Goal: Task Accomplishment & Management: Manage account settings

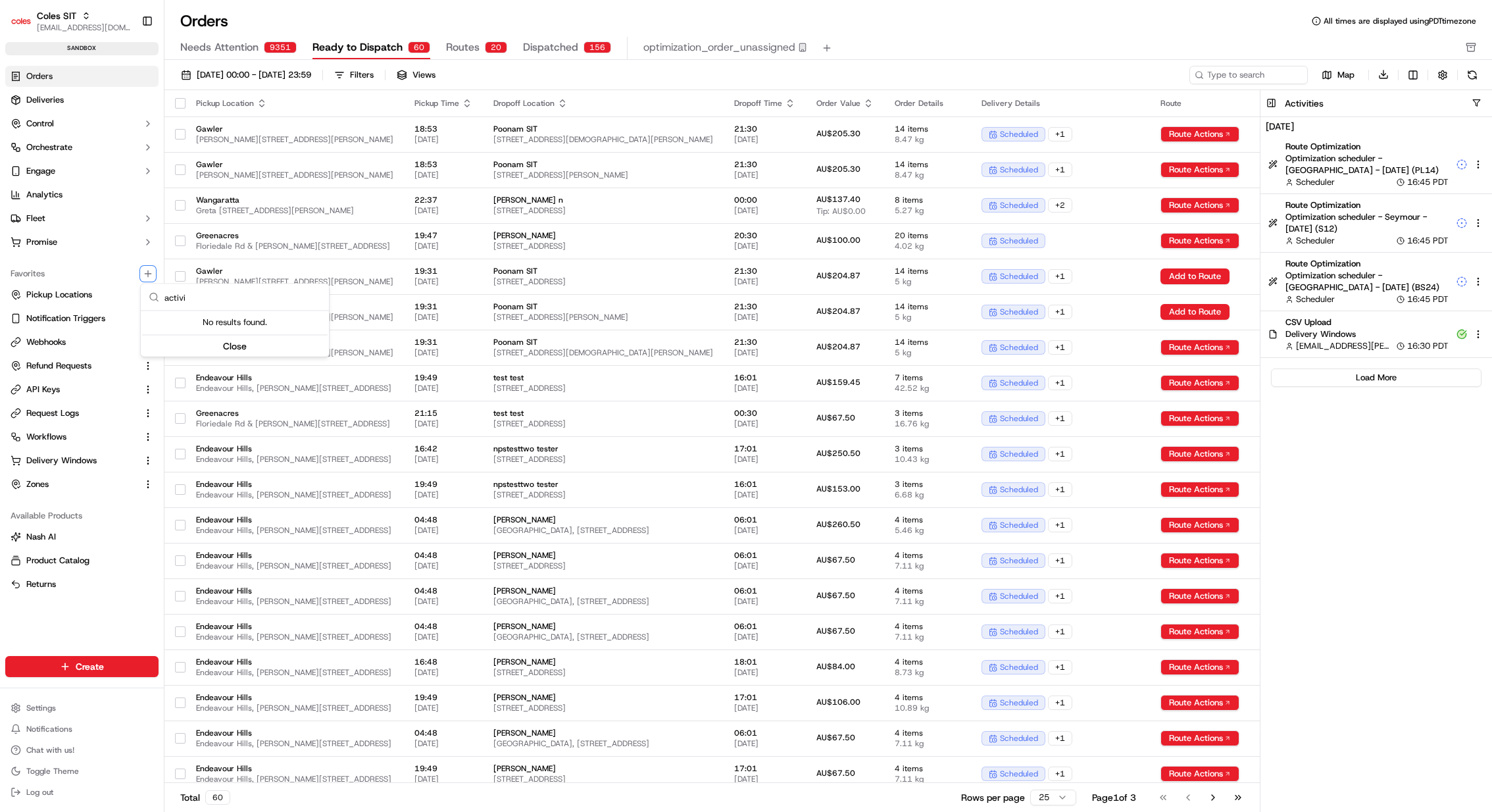
click at [55, 450] on html "Coles SIT kareem@usenash.com Toggle Sidebar sandbox Orders Deliveries Control O…" at bounding box center [746, 406] width 1492 height 812
click at [1477, 75] on button at bounding box center [1472, 75] width 18 height 18
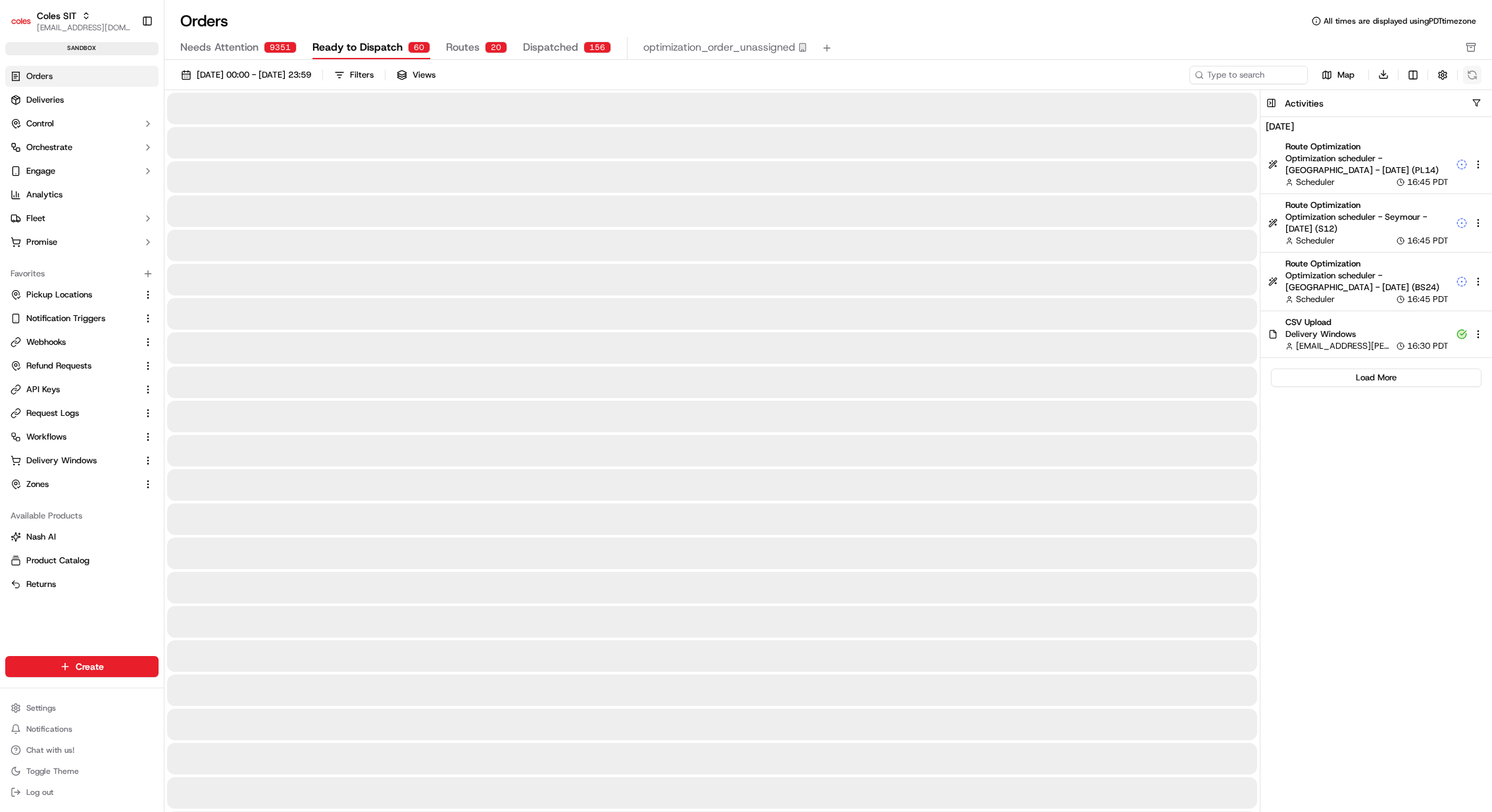
click at [1477, 75] on div "Map Download" at bounding box center [1336, 75] width 292 height 19
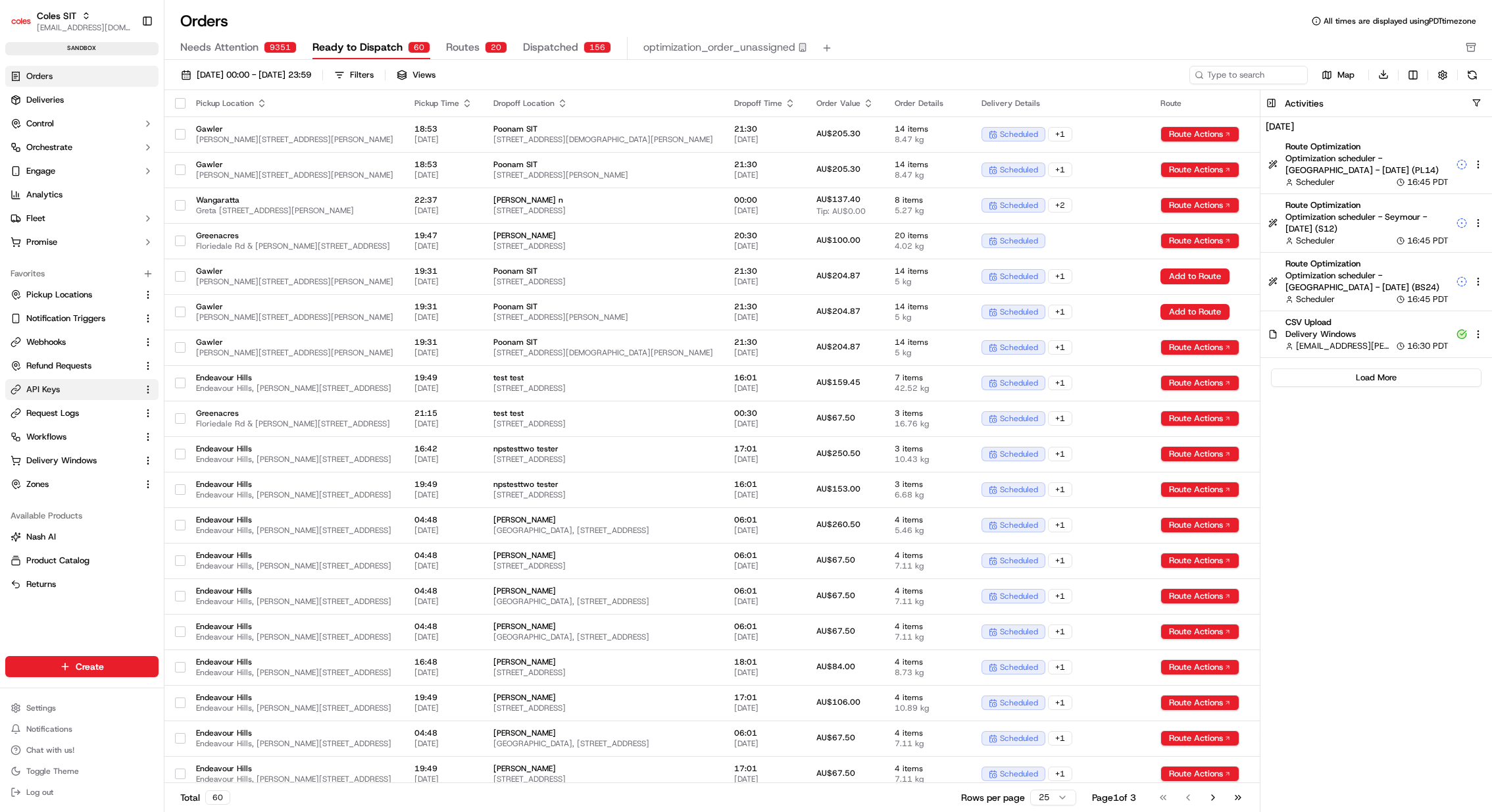
click at [71, 384] on link "API Keys" at bounding box center [74, 389] width 127 height 11
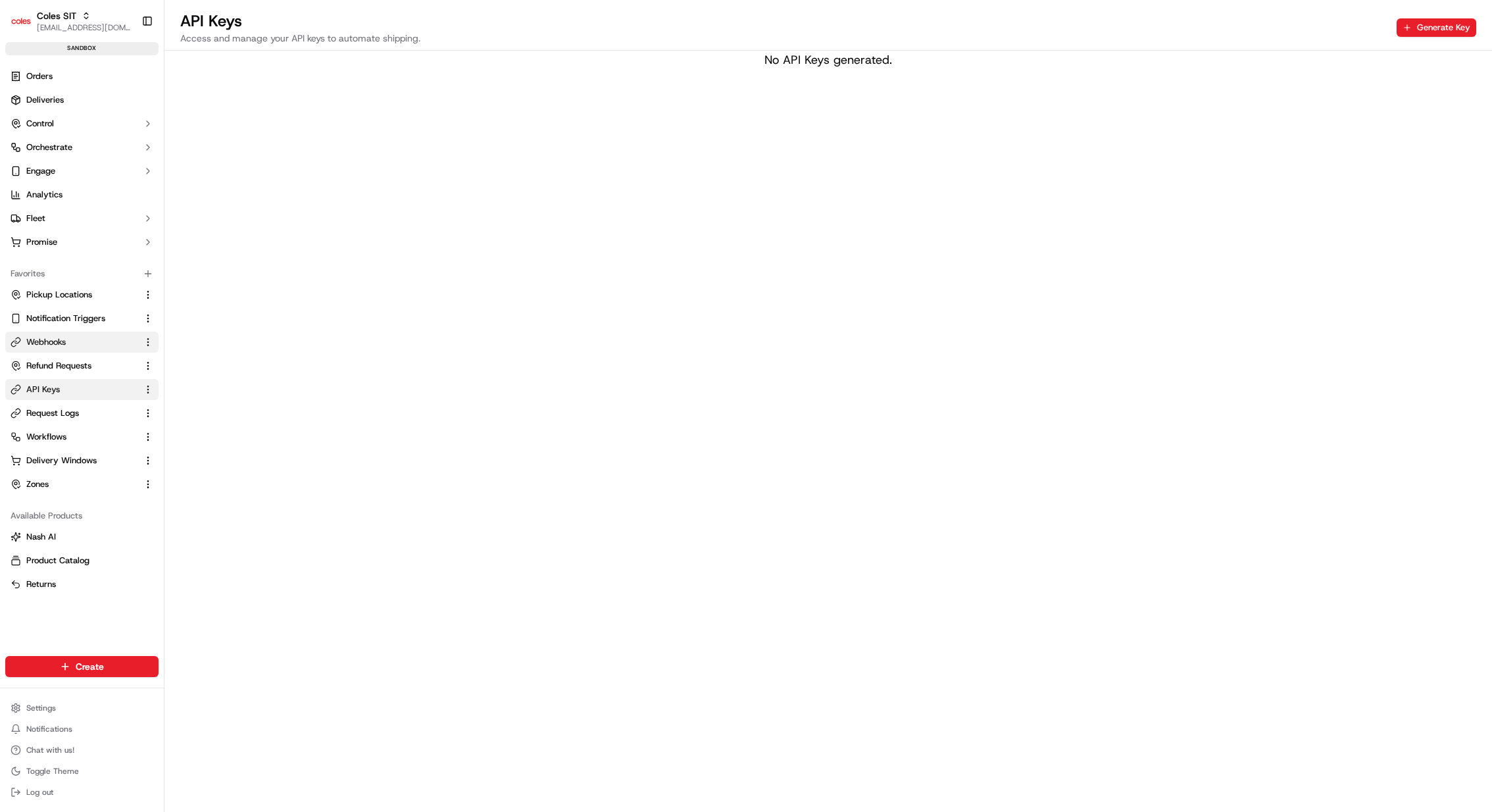
click at [70, 345] on link "Webhooks" at bounding box center [74, 342] width 127 height 11
click at [145, 271] on icon "button" at bounding box center [148, 274] width 11 height 11
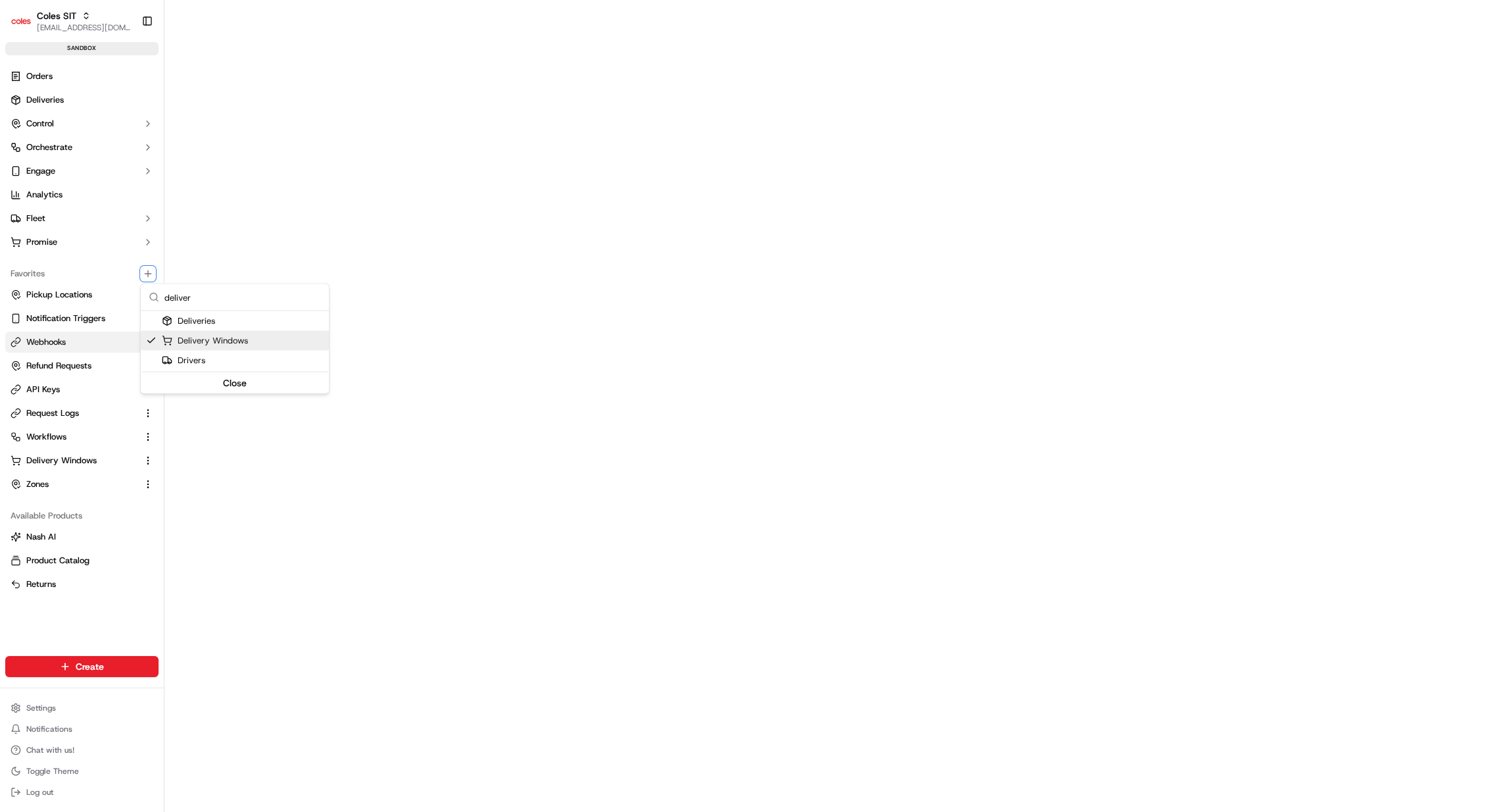
type input "deliver"
click at [477, 104] on html "Coles SIT kareem@usenash.com Toggle Sidebar sandbox Orders Deliveries Control O…" at bounding box center [746, 406] width 1492 height 812
click at [74, 99] on link "Deliveries" at bounding box center [82, 100] width 153 height 21
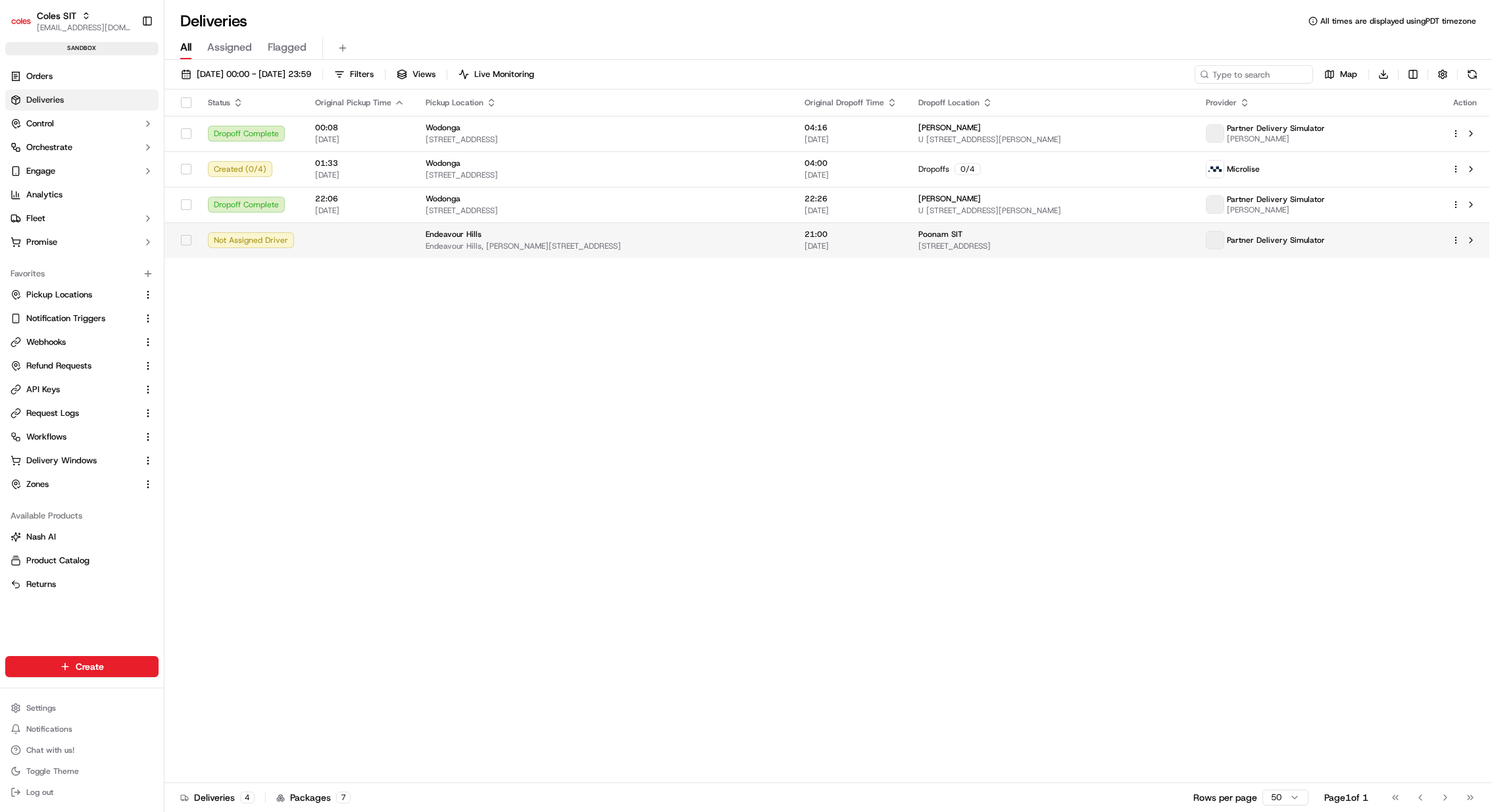
click at [1455, 240] on html "Coles SIT kareem@usenash.com Toggle Sidebar sandbox Orders Deliveries Control O…" at bounding box center [746, 406] width 1492 height 812
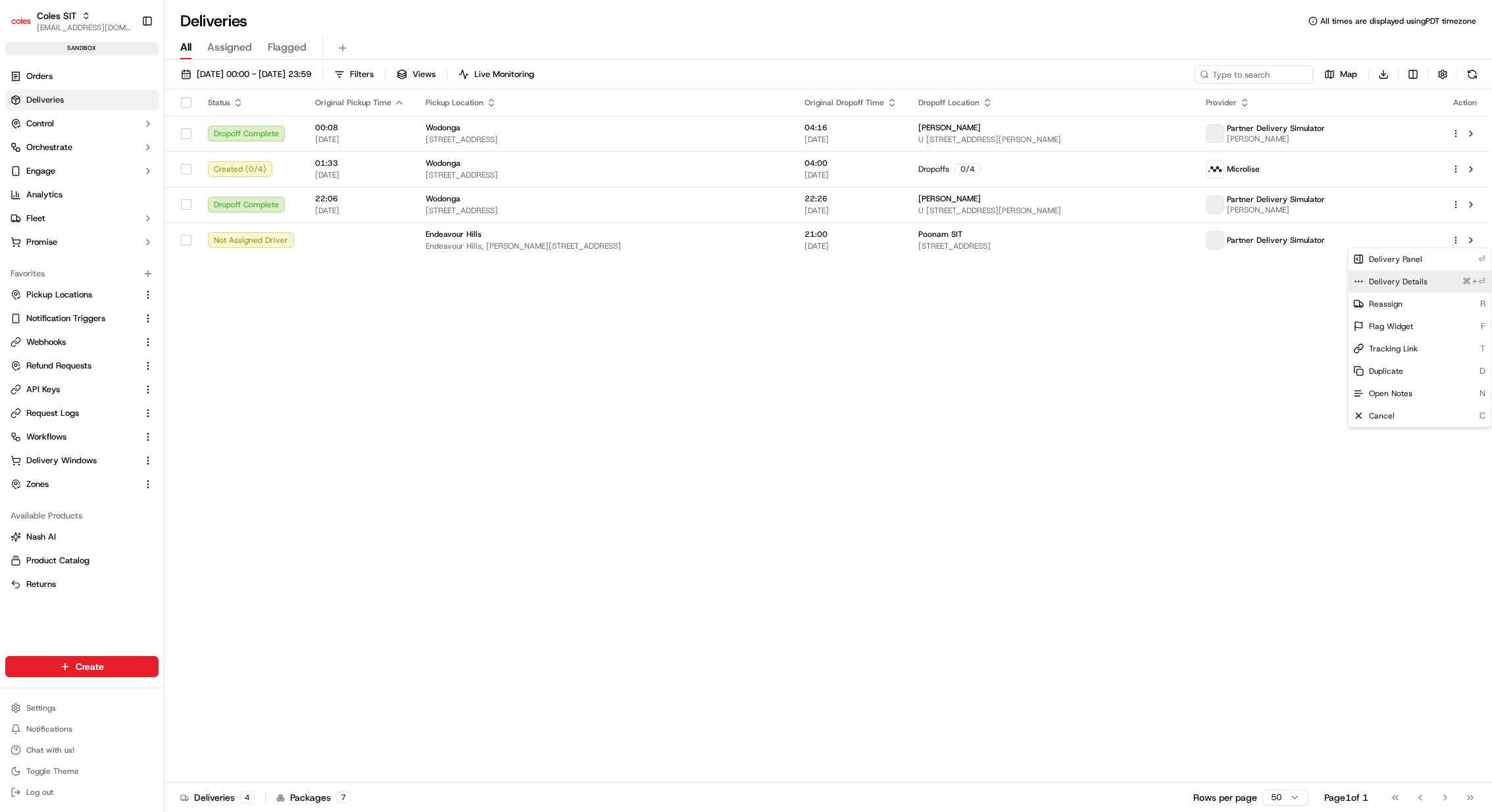
click at [1428, 282] on div "Delivery Details ⌘+⏎" at bounding box center [1420, 281] width 144 height 22
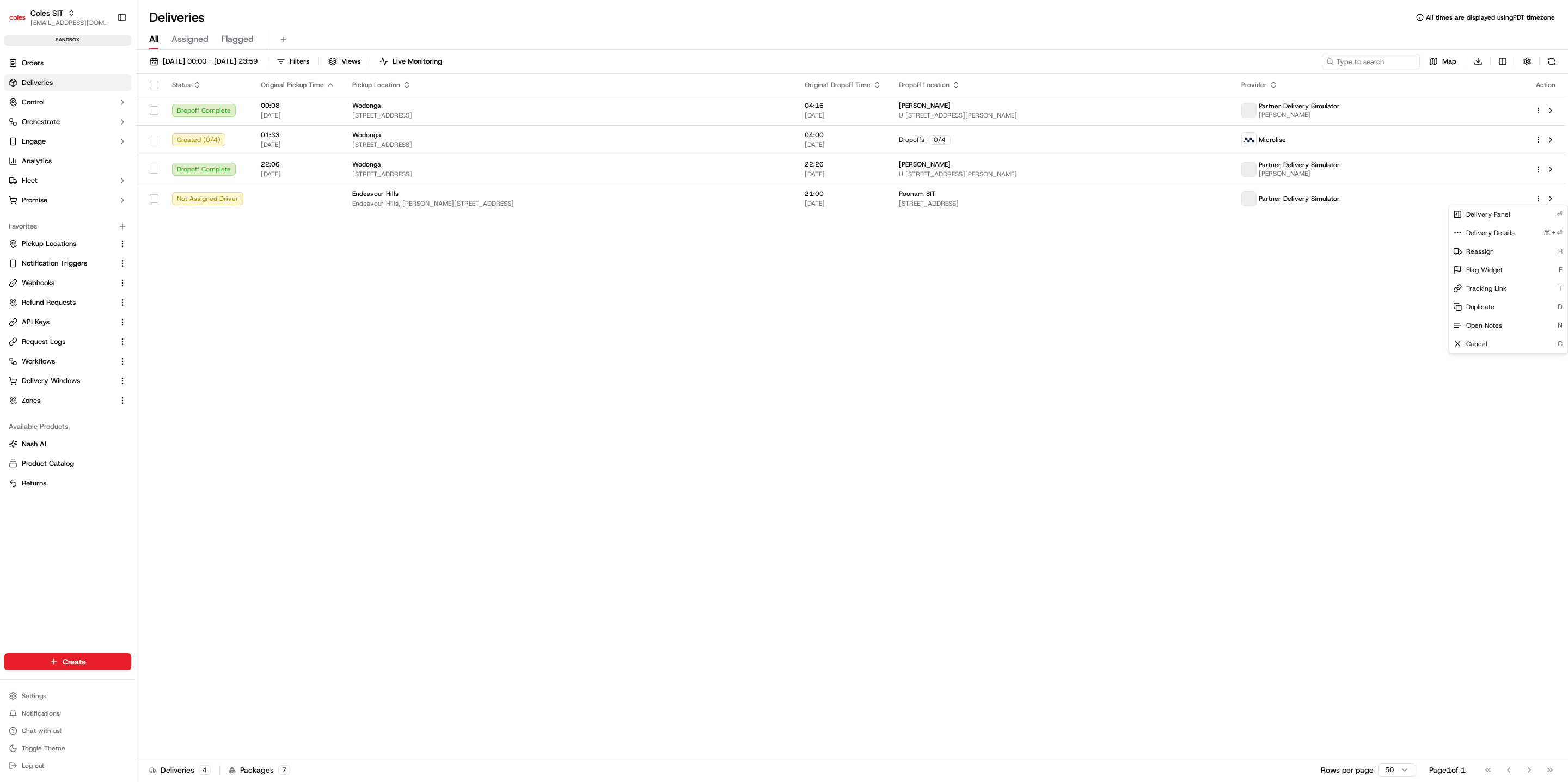
click at [68, 65] on html "Coles SIT kareem@usenash.com Toggle Sidebar sandbox Orders Deliveries Control O…" at bounding box center [784, 391] width 1568 height 782
click at [63, 65] on link "Orders" at bounding box center [68, 63] width 127 height 17
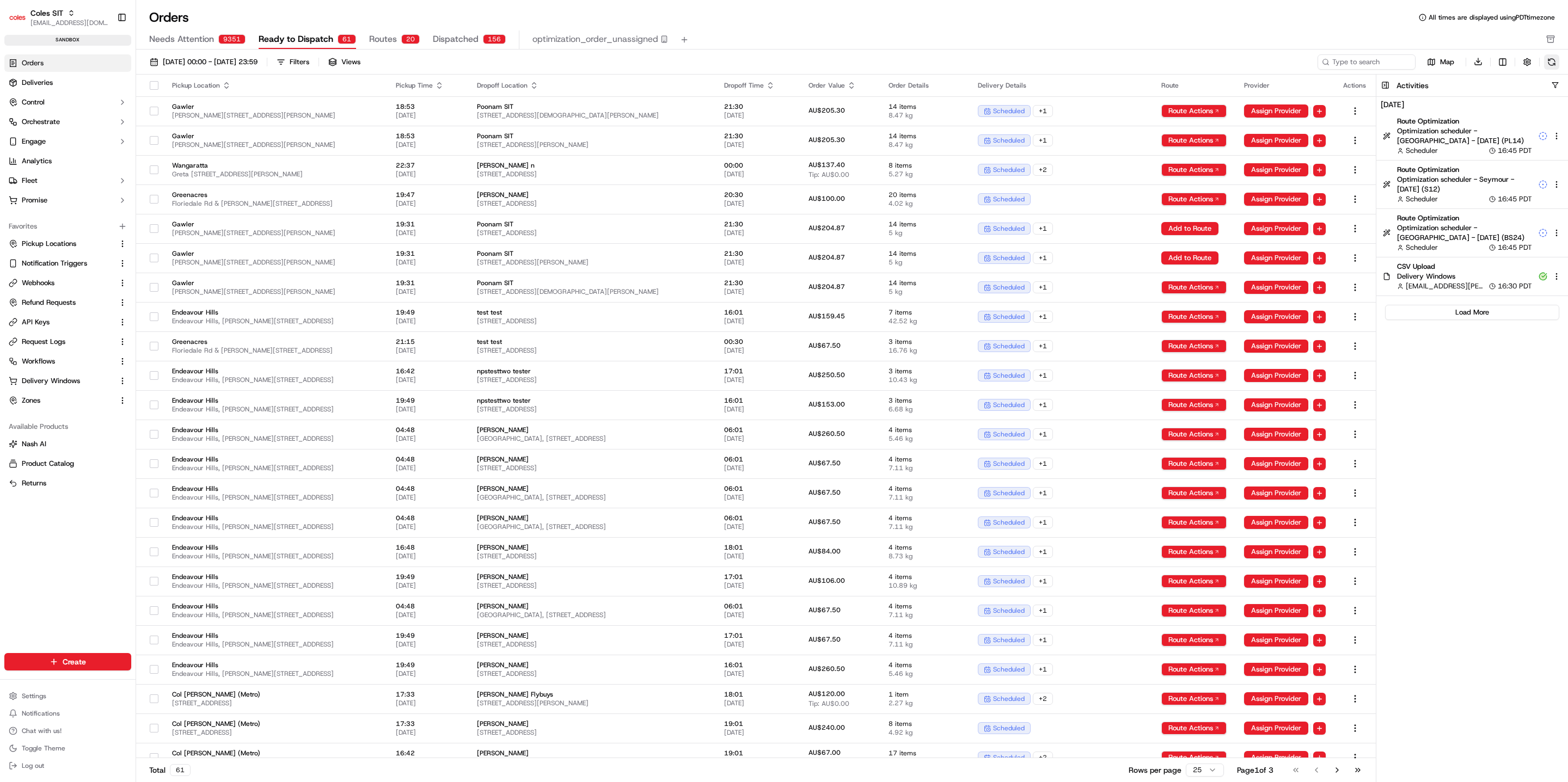
click at [1235, 58] on button at bounding box center [1552, 62] width 15 height 15
click at [1235, 306] on button "Load More" at bounding box center [1472, 312] width 174 height 15
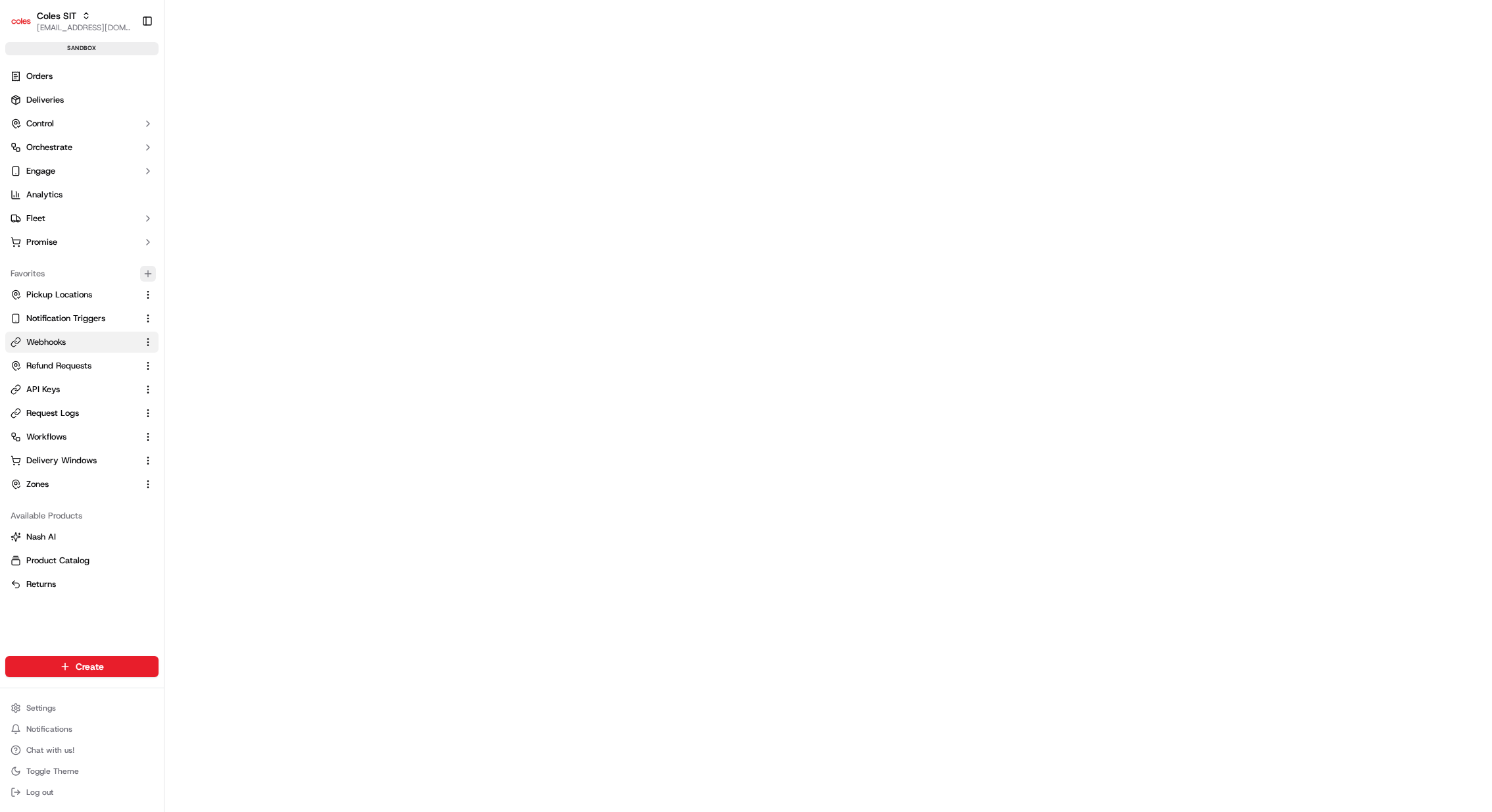
click at [149, 274] on icon "button" at bounding box center [147, 274] width 6 height 0
type input "deliver"
click at [61, 481] on html "Coles SIT kareem@usenash.com Toggle Sidebar sandbox Orders Deliveries Control O…" at bounding box center [746, 406] width 1492 height 812
click at [72, 459] on span "Delivery Windows" at bounding box center [62, 460] width 70 height 11
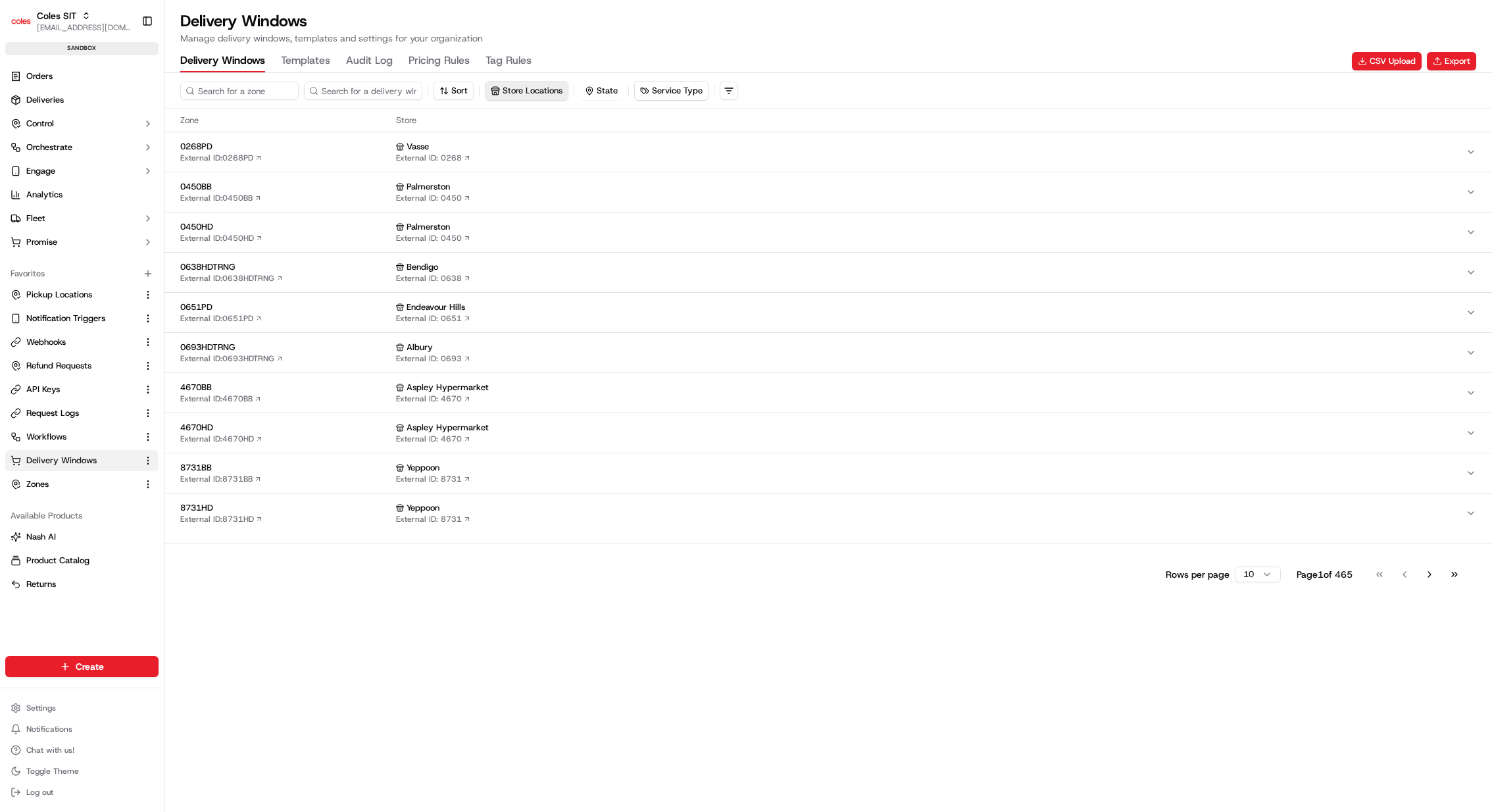
click at [545, 92] on button "Store Locations" at bounding box center [526, 91] width 82 height 18
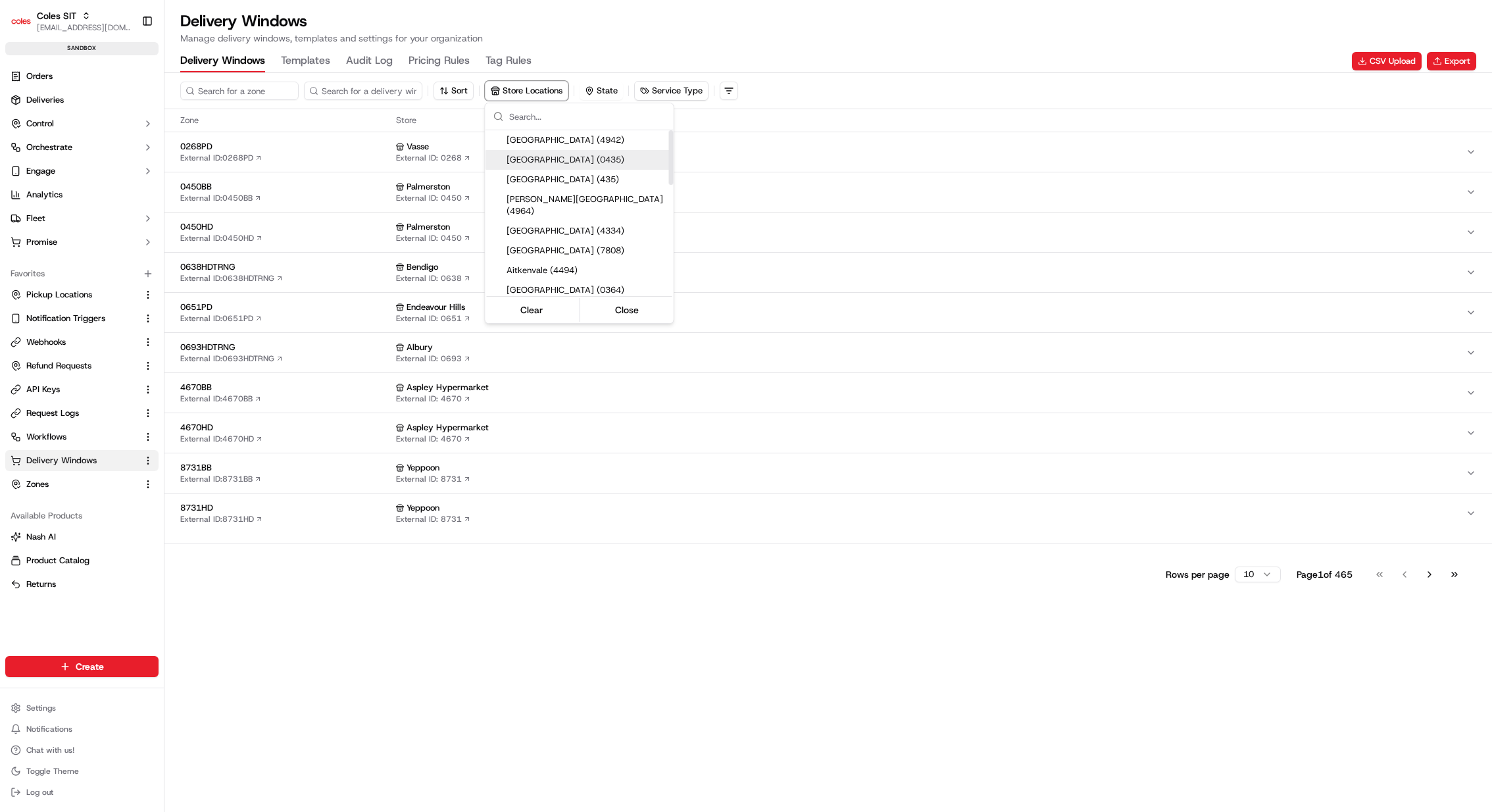
paste input "Endeavour"
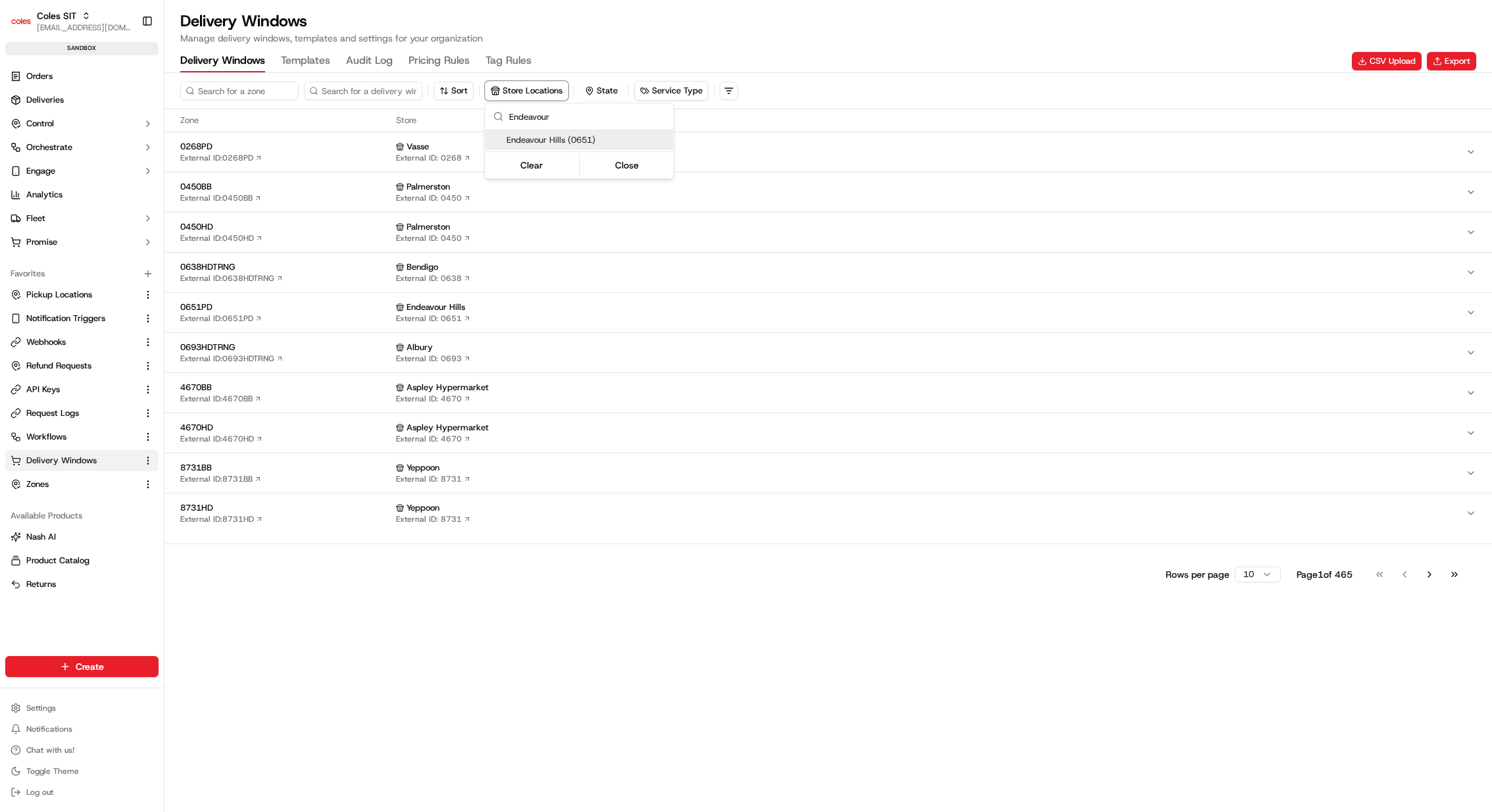
type input "Endeavour"
click at [576, 144] on span "Endeavour Hills (0651)" at bounding box center [587, 139] width 162 height 11
click at [351, 604] on html "Coles SIT kareem@usenash.com Toggle Sidebar sandbox Orders Deliveries Control O…" at bounding box center [746, 406] width 1492 height 812
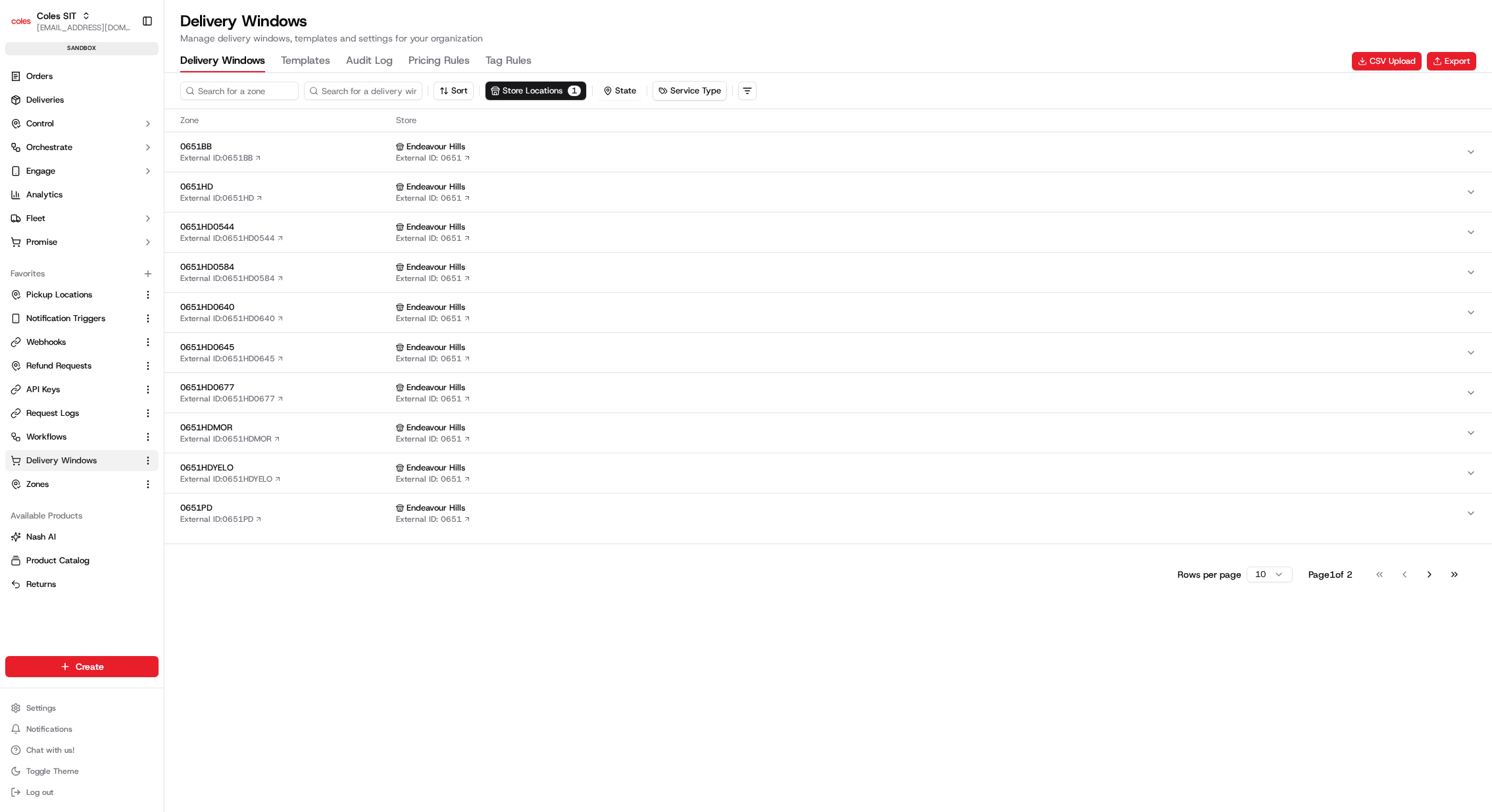
click at [314, 513] on div "0651PD External ID: 0651PD" at bounding box center [285, 513] width 211 height 22
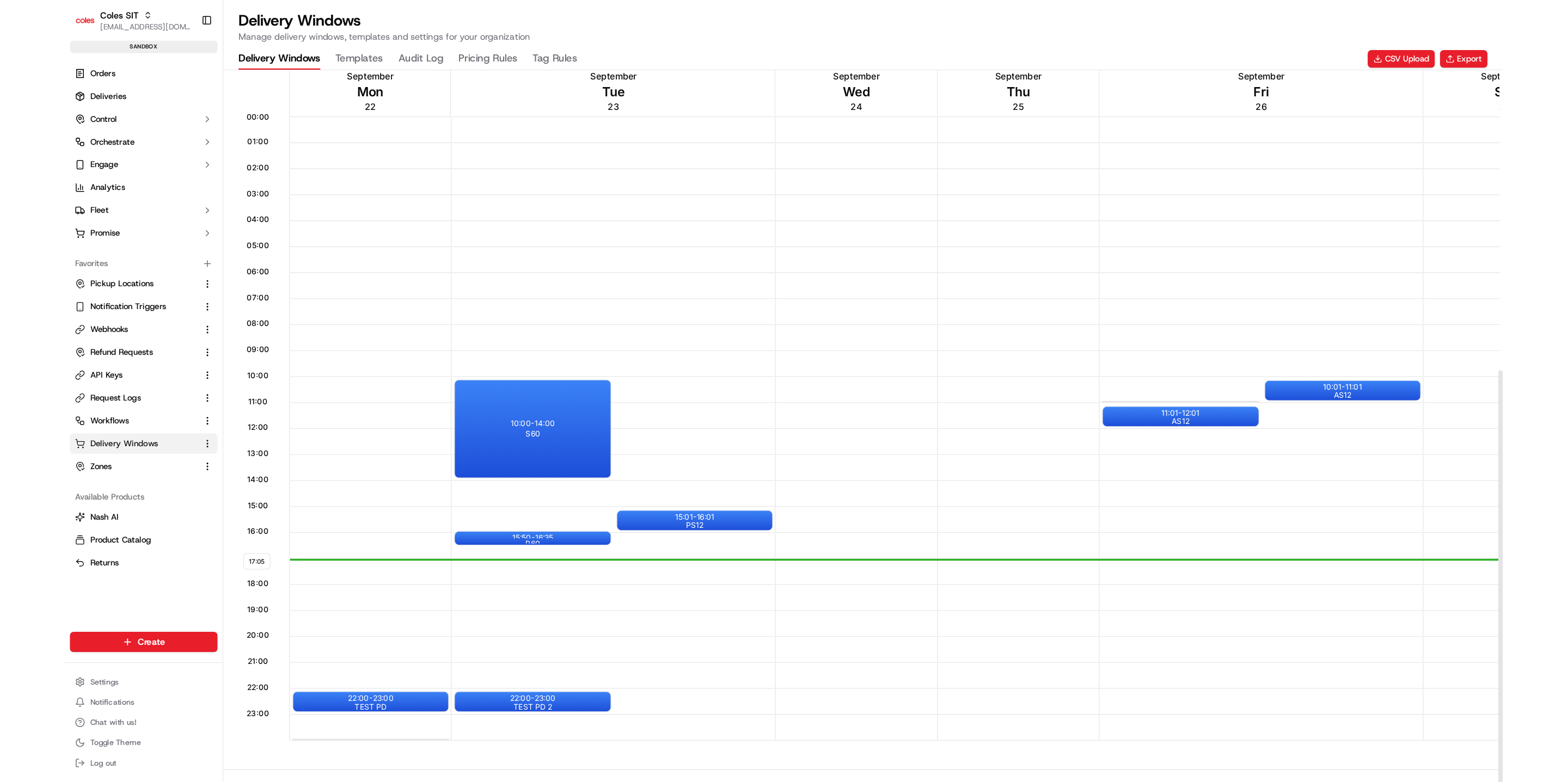
scroll to position [445, 0]
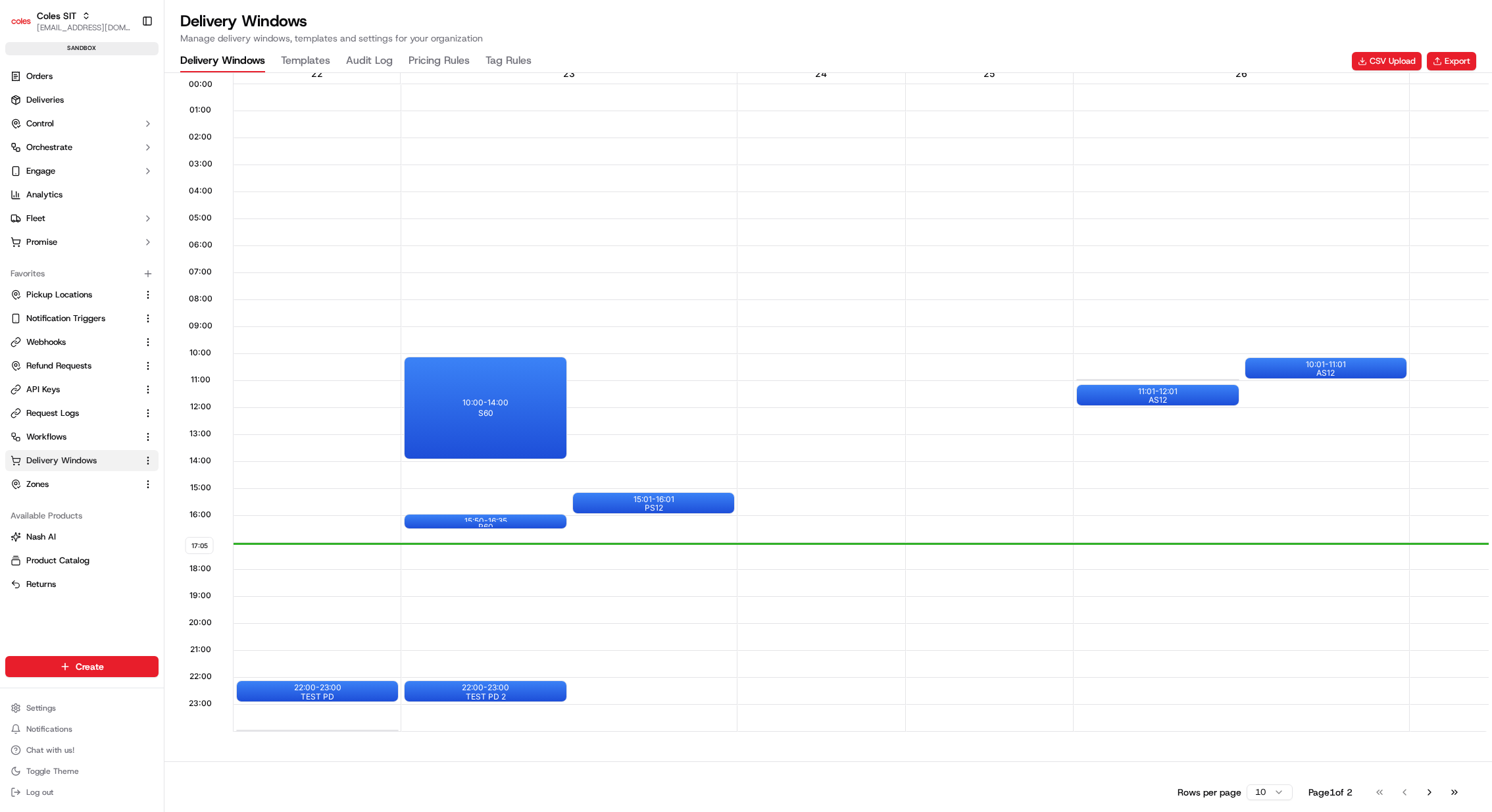
drag, startPoint x: 503, startPoint y: 567, endPoint x: 502, endPoint y: 587, distance: 20.0
click at [502, 587] on div at bounding box center [569, 584] width 335 height 27
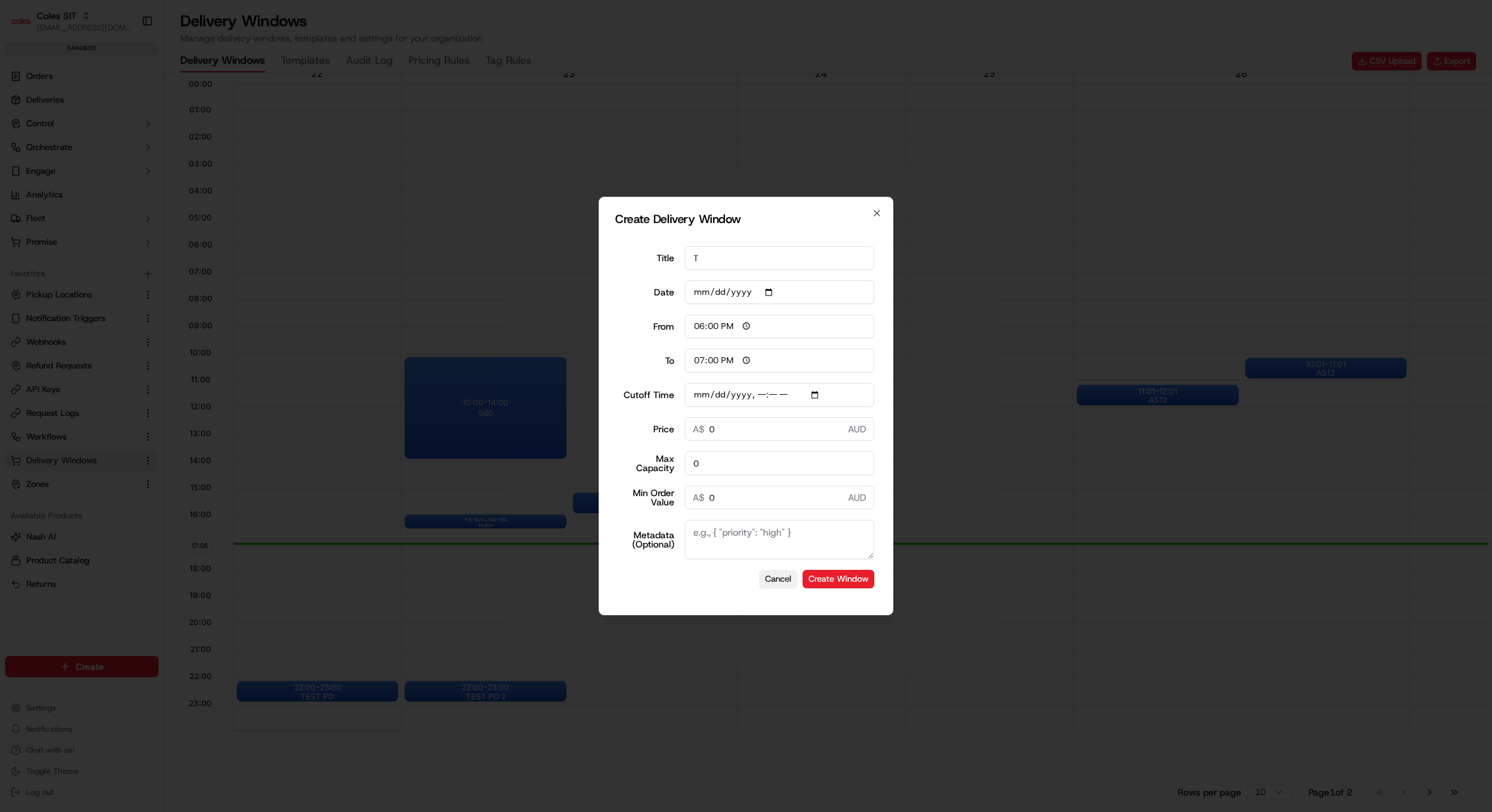
type input "T"
click at [775, 580] on button "Cancel" at bounding box center [778, 579] width 38 height 18
type input "2025-09-22"
type input "06:00"
type input "14:00"
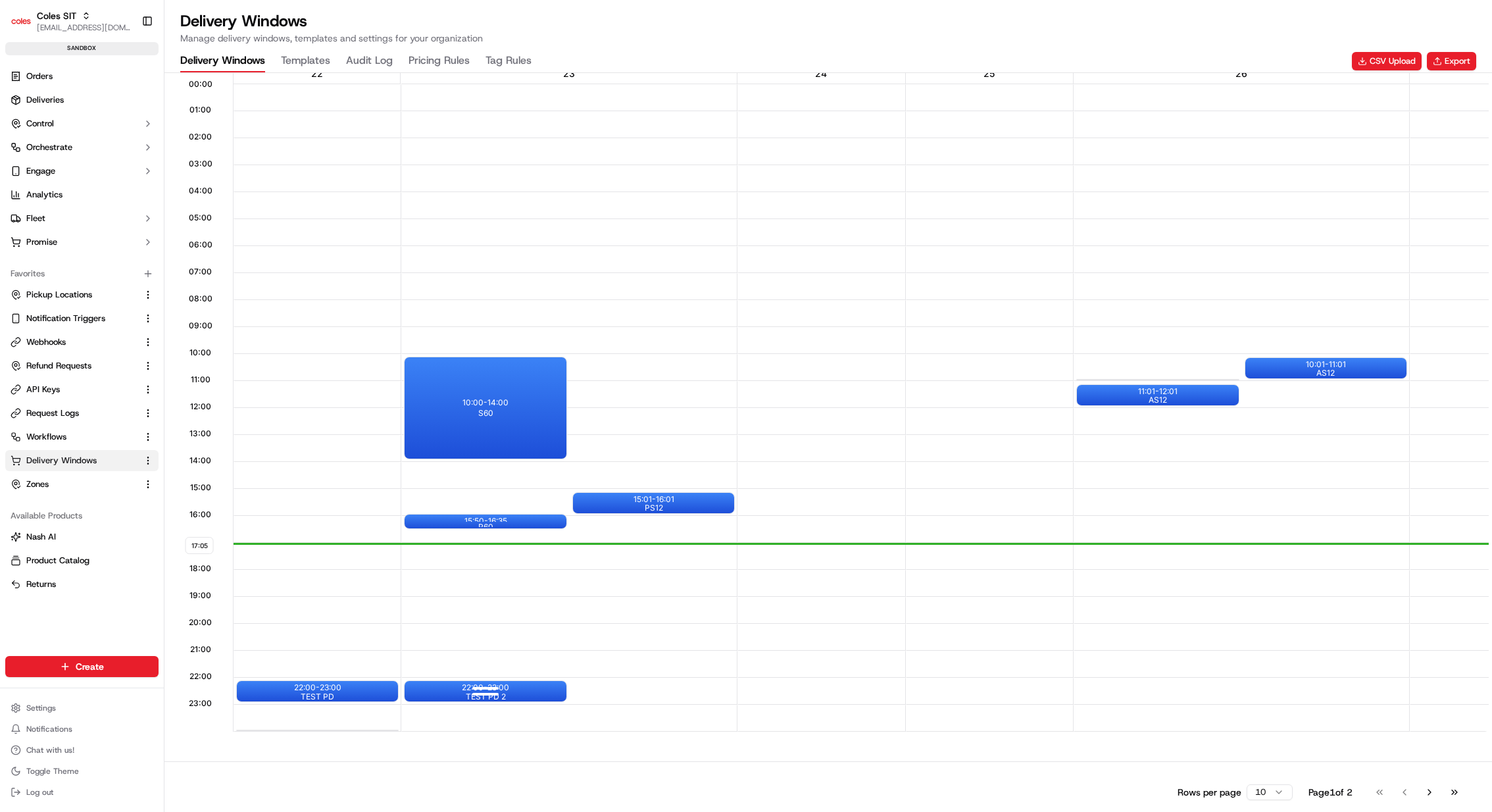
click at [487, 681] on div at bounding box center [485, 689] width 53 height 17
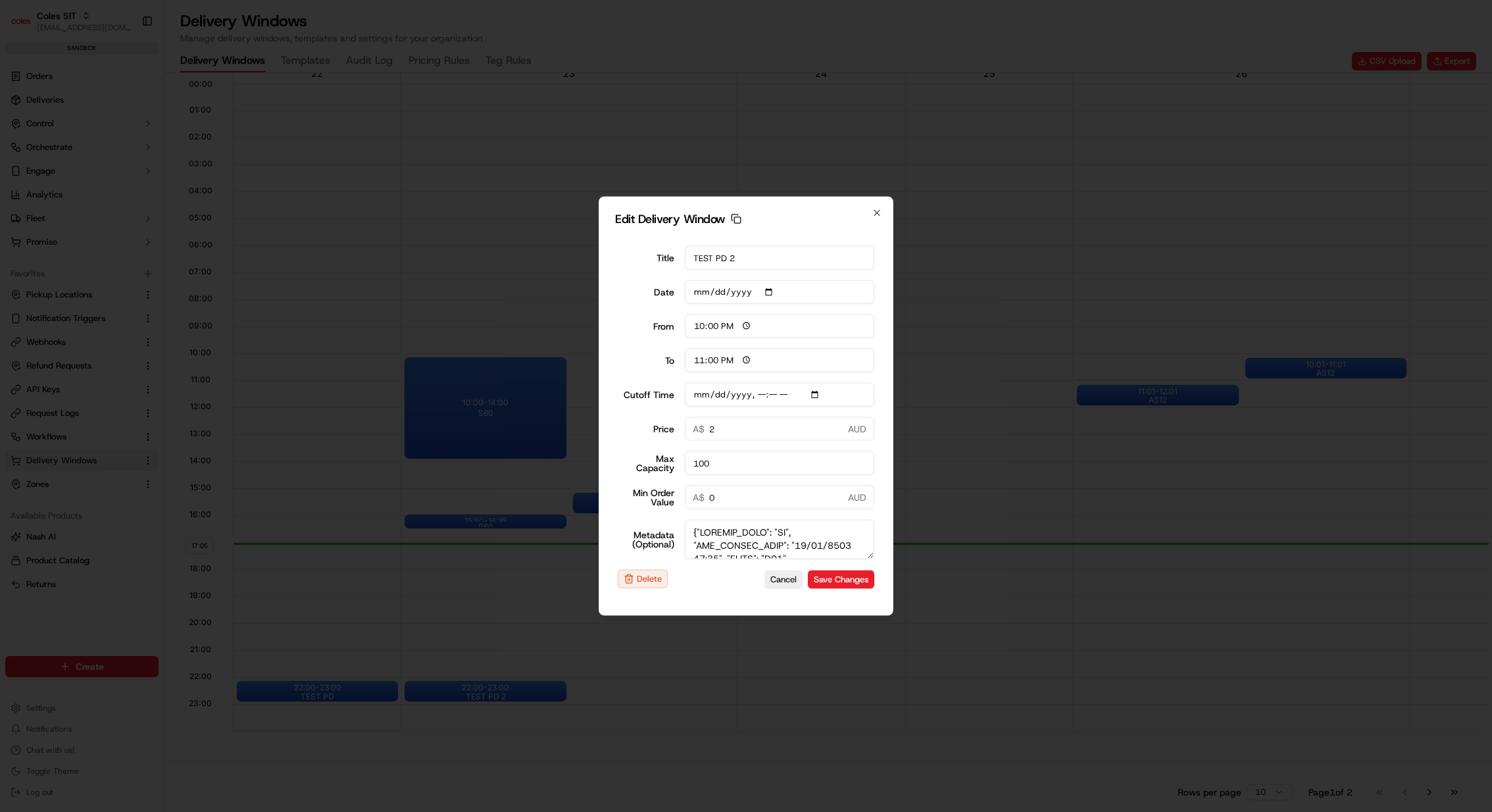
click at [821, 395] on input "Cutoff Time" at bounding box center [780, 395] width 190 height 24
type input "2025-09-23T22:25"
click at [883, 394] on div "Edit Delivery Window Copy dlw_JP4EeVJpH7zyDEviG8YUYa_12:00_13:00 Title TEST PD …" at bounding box center [746, 406] width 295 height 419
click at [846, 576] on button "Save Changes" at bounding box center [840, 579] width 66 height 18
type input "2025-09-22"
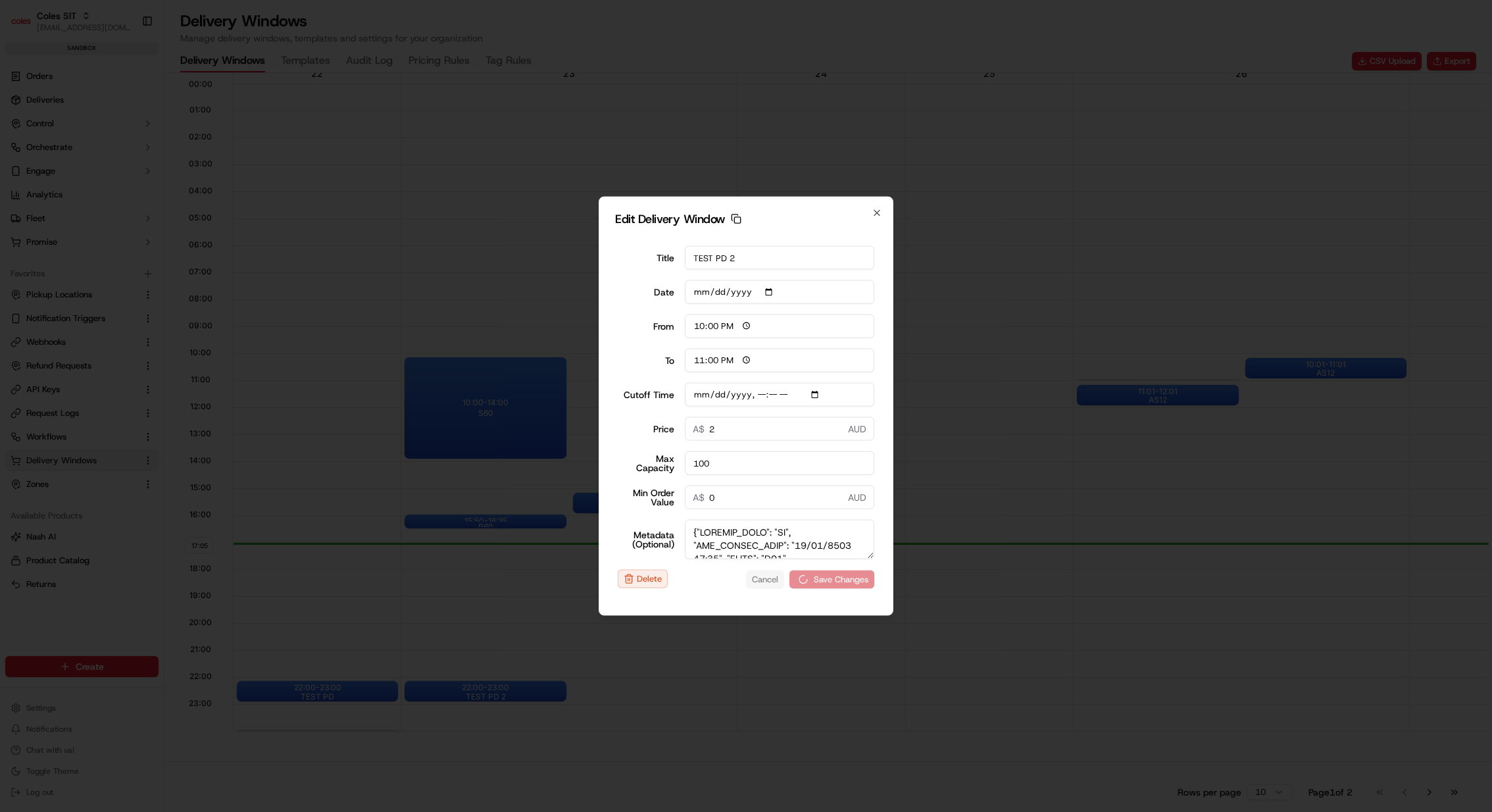
type input "17:06"
type input "18:06"
type input "2025-09-21T22:25"
type input "0"
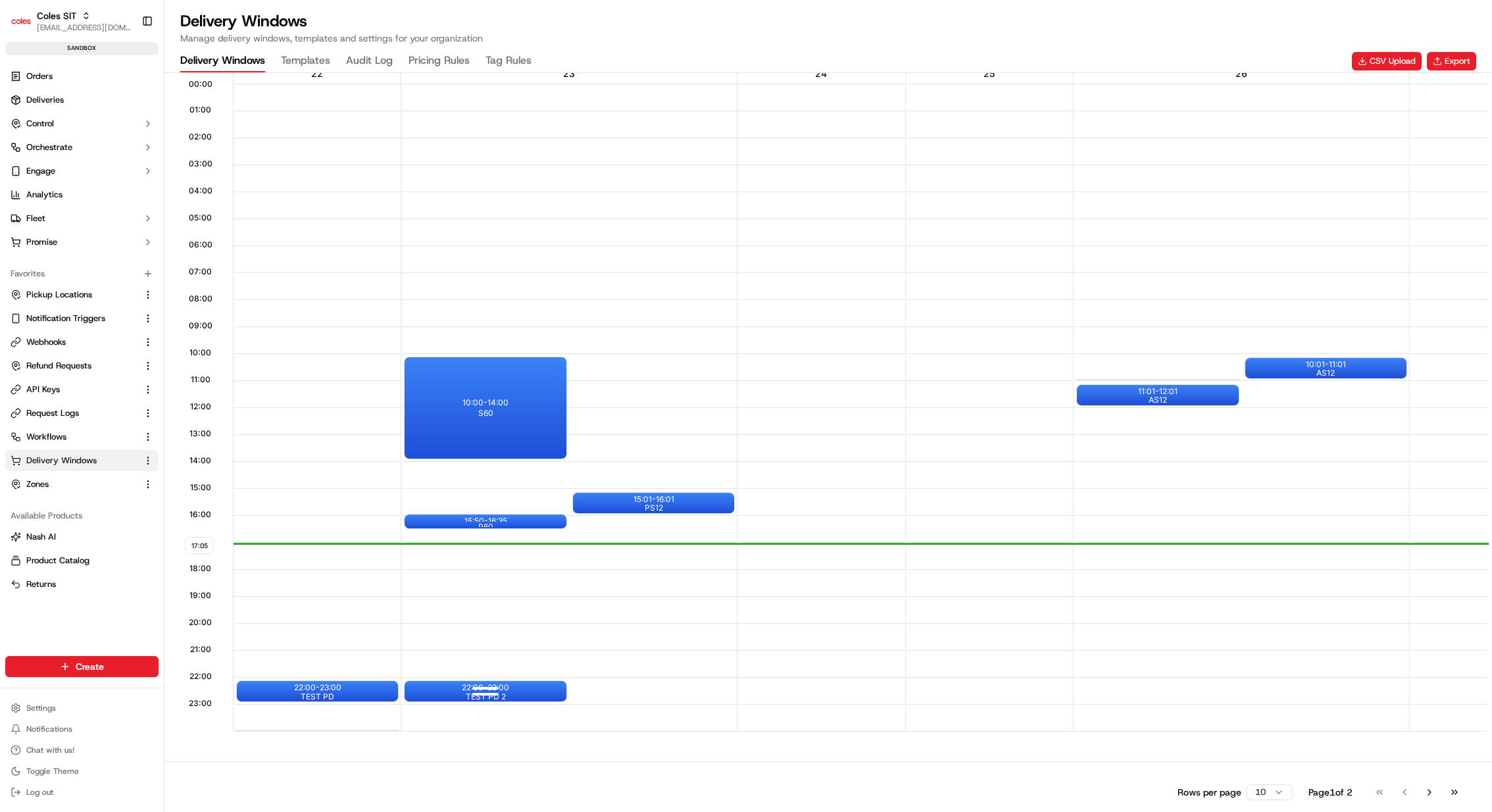
click at [511, 685] on div at bounding box center [485, 693] width 53 height 17
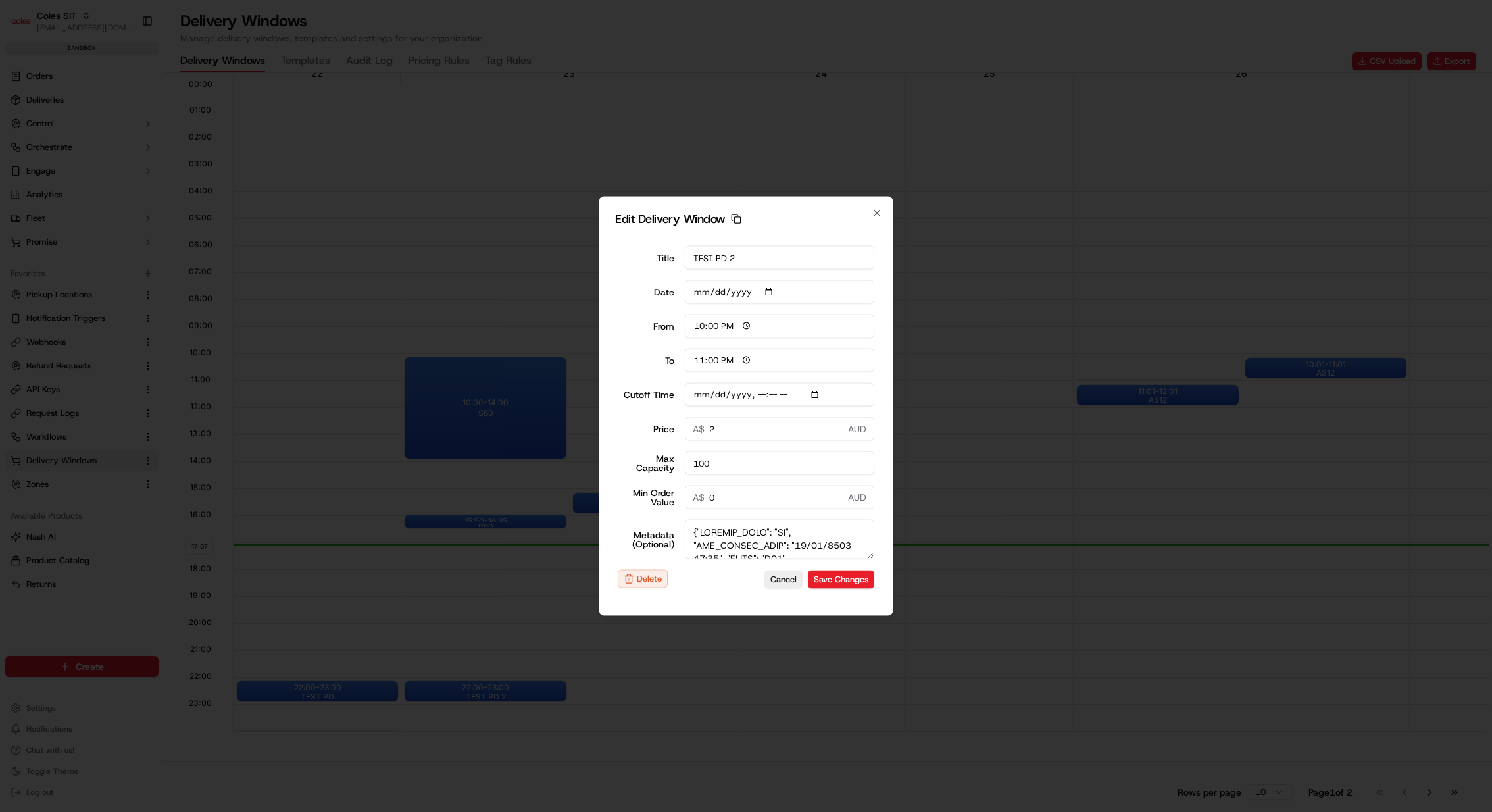
click at [822, 394] on input "Cutoff Time" at bounding box center [780, 395] width 190 height 24
click at [883, 368] on div "Edit Delivery Window Copy dlw_JP4EeVJpH7zyDEviG8YUYa_12:00_13:00 Title TEST PD …" at bounding box center [746, 406] width 295 height 419
click at [862, 583] on button "Save Changes" at bounding box center [840, 579] width 66 height 18
type input "2025-09-23T22:25"
type input "2025-09-22"
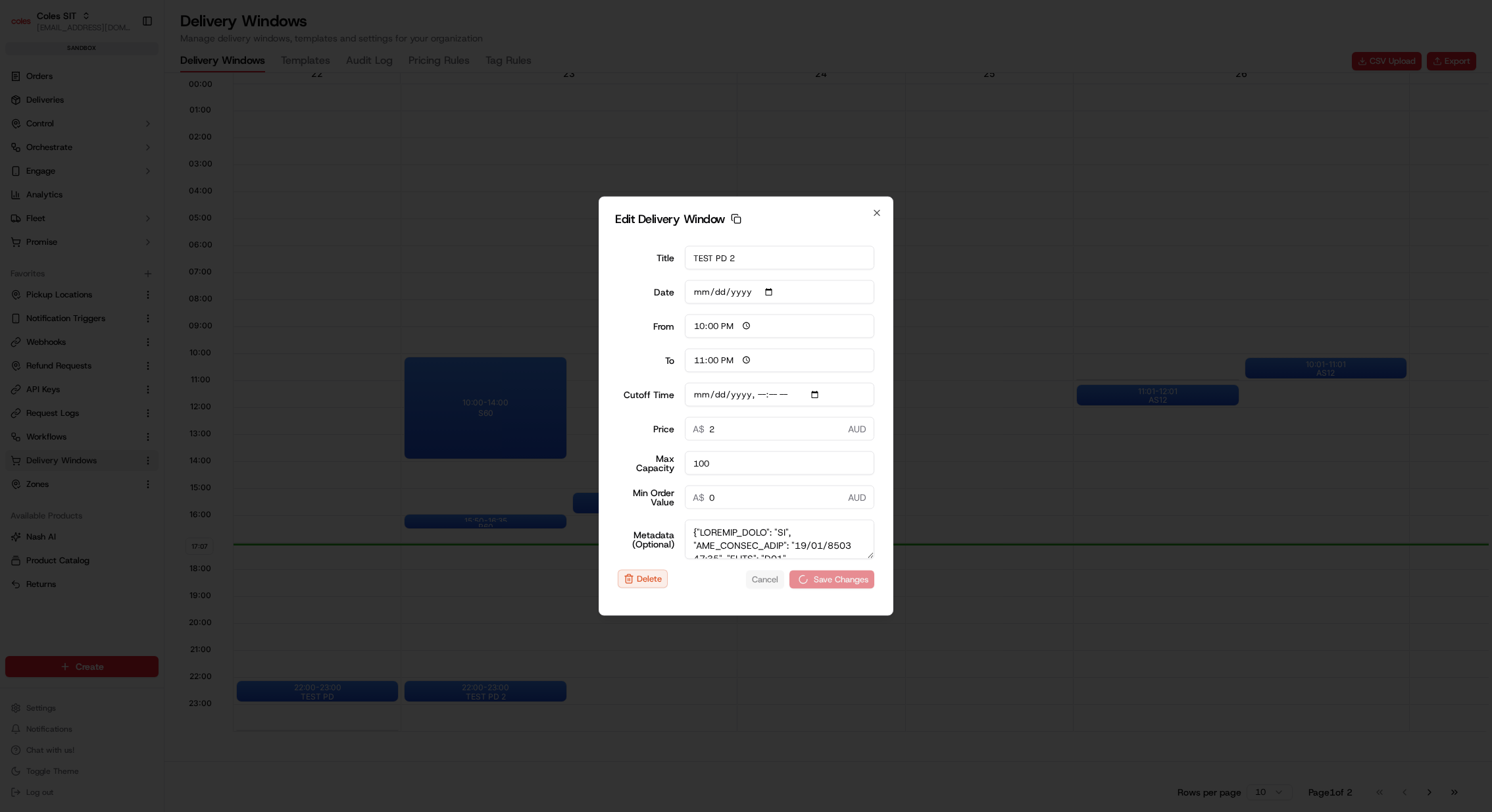
type input "17:09"
type input "18:09"
type input "2025-09-23T22:25"
type input "0"
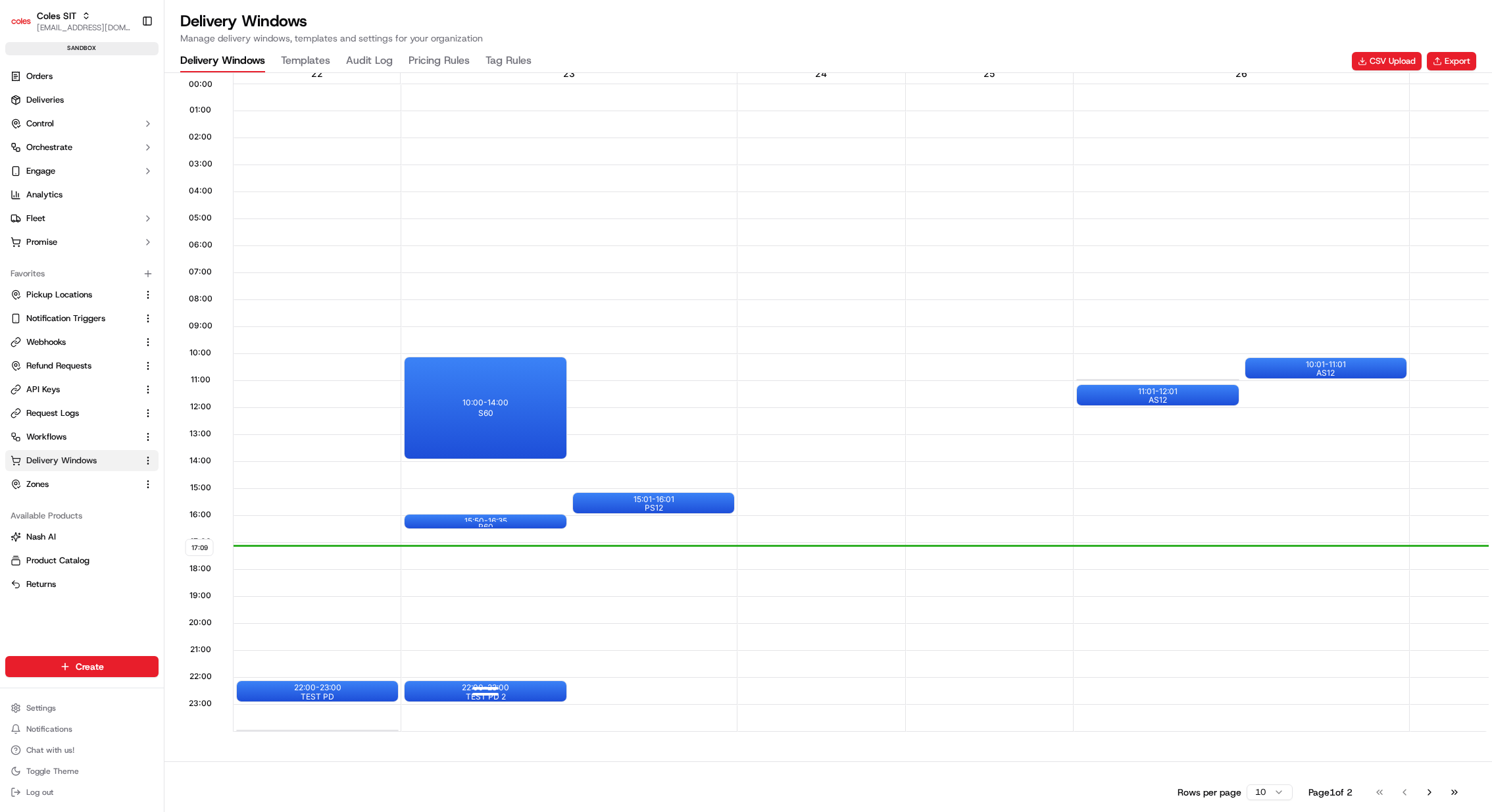
click at [480, 681] on div at bounding box center [485, 689] width 53 height 17
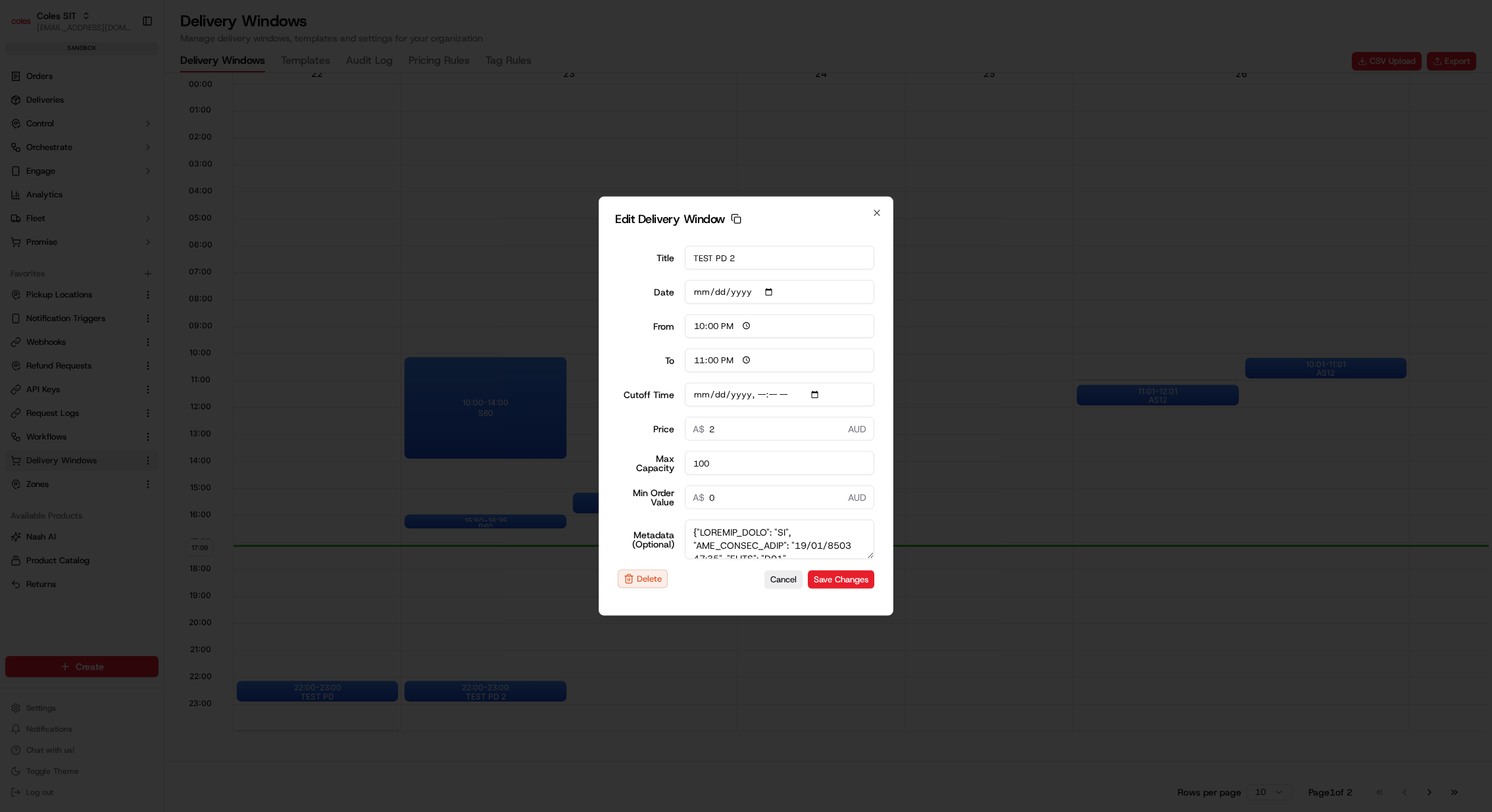
click at [812, 394] on input "Cutoff Time" at bounding box center [780, 395] width 190 height 24
click at [816, 395] on input "Cutoff Time" at bounding box center [780, 395] width 190 height 24
type input "2025-09-22T15:25"
click at [882, 387] on div "Edit Delivery Window Copy dlw_JP4EeVJpH7zyDEviG8YUYa_12:00_13:00 Title TEST PD …" at bounding box center [746, 406] width 295 height 419
click at [855, 571] on button "Save Changes" at bounding box center [840, 579] width 66 height 18
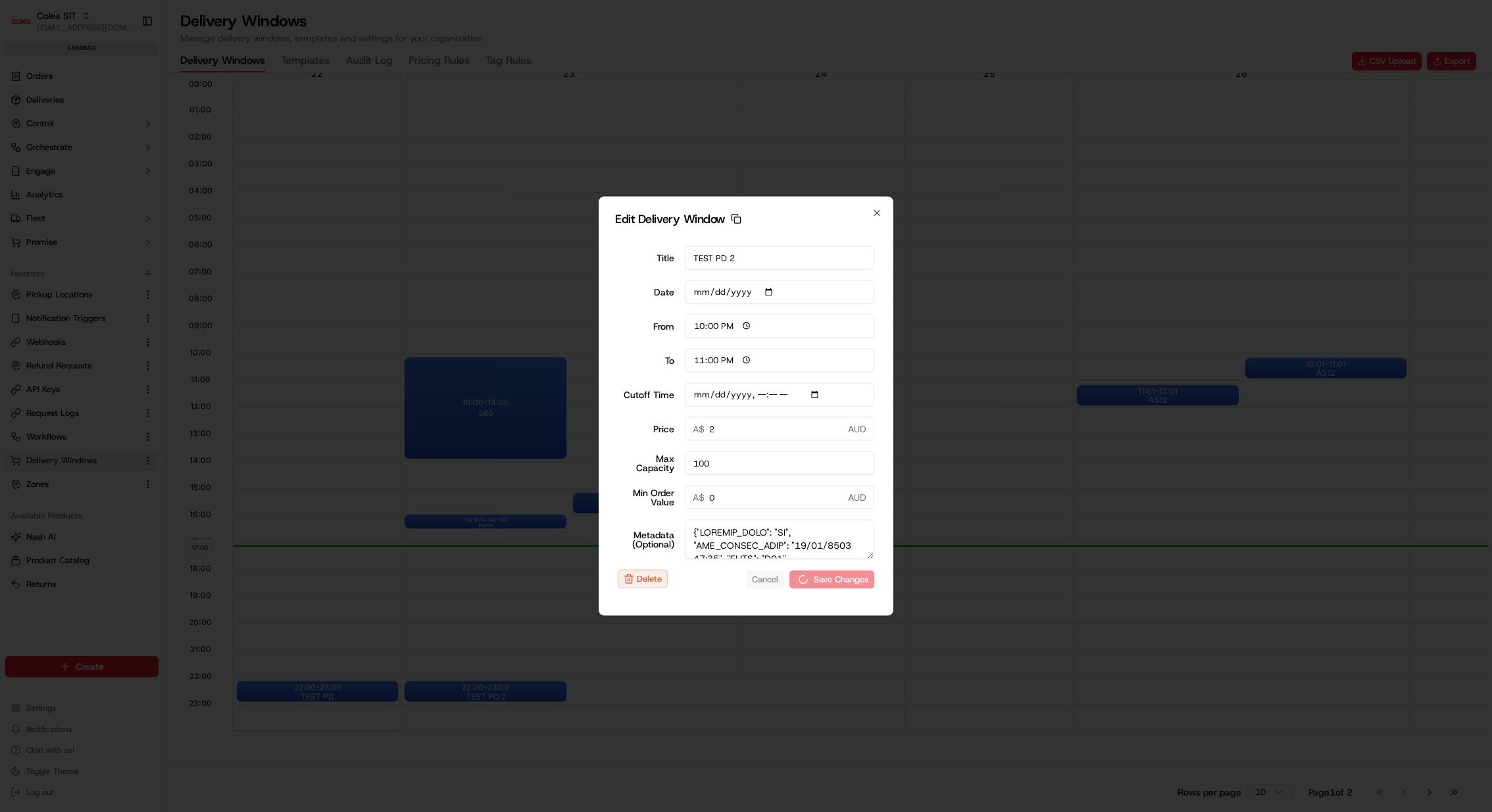
type input "2025-09-22"
type input "17:09"
type input "18:09"
type input "2025-09-23T22:25"
type input "0"
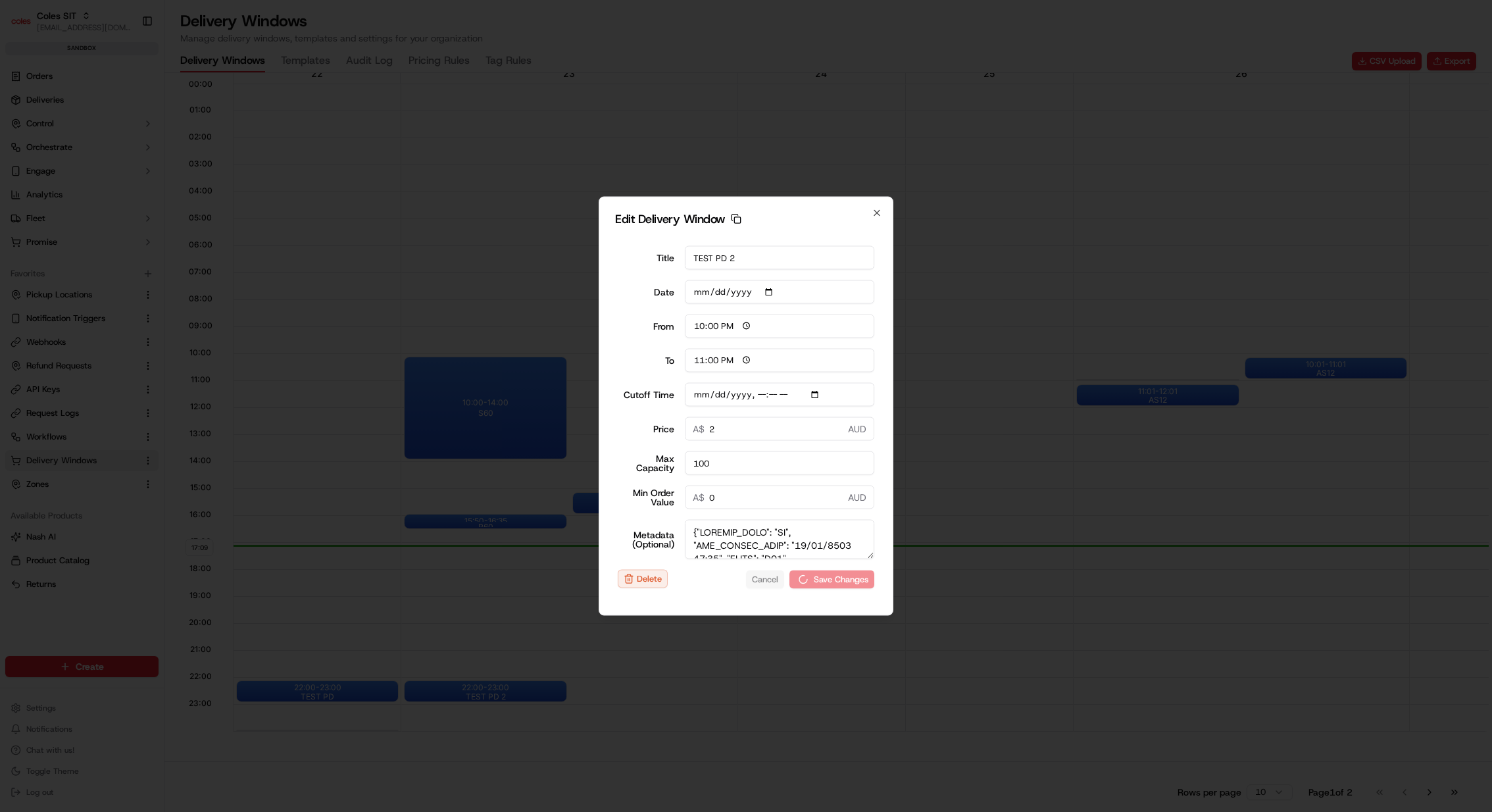
type input "0"
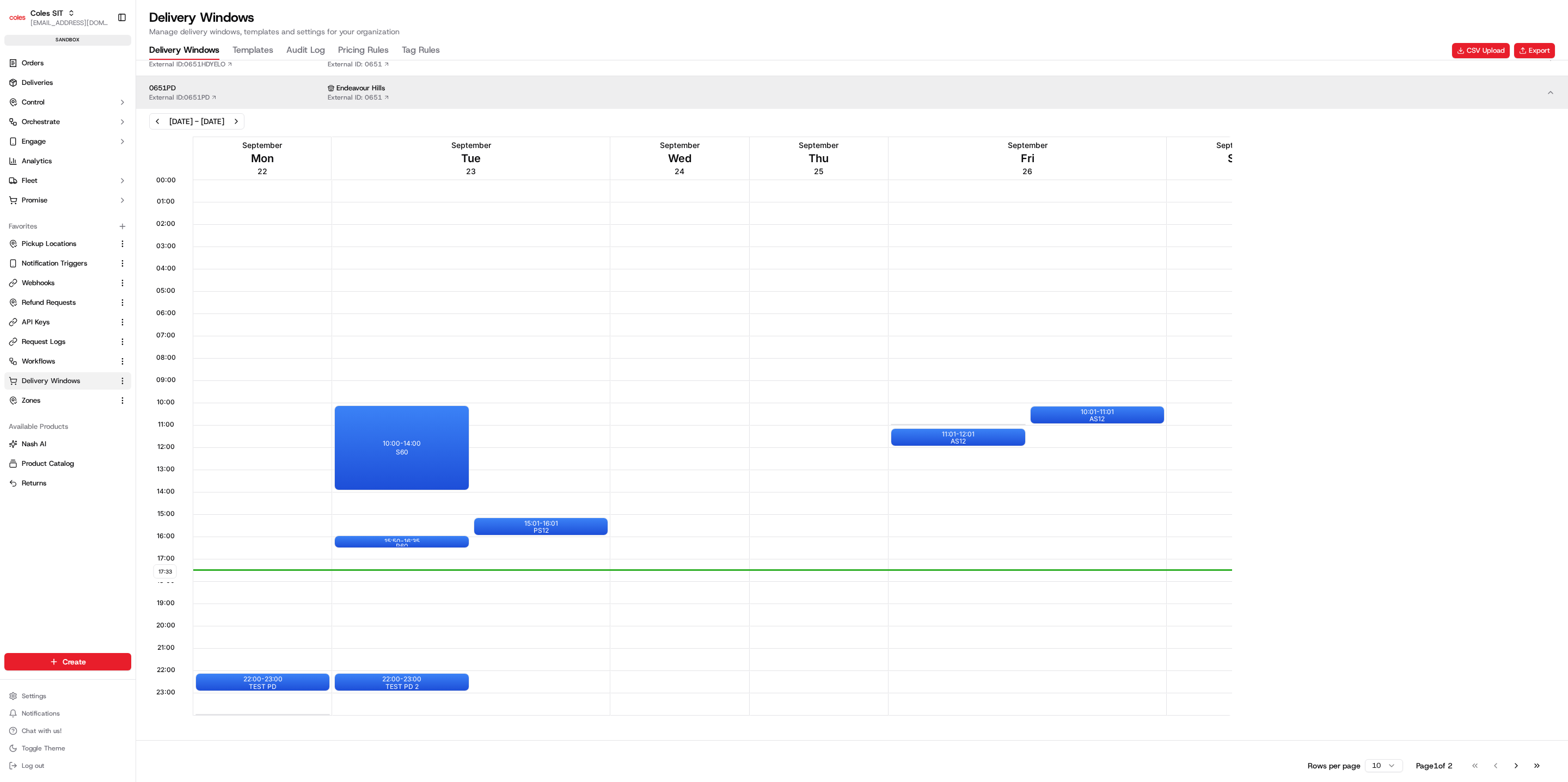
scroll to position [335, 0]
click at [422, 671] on div at bounding box center [402, 684] width 44 height 14
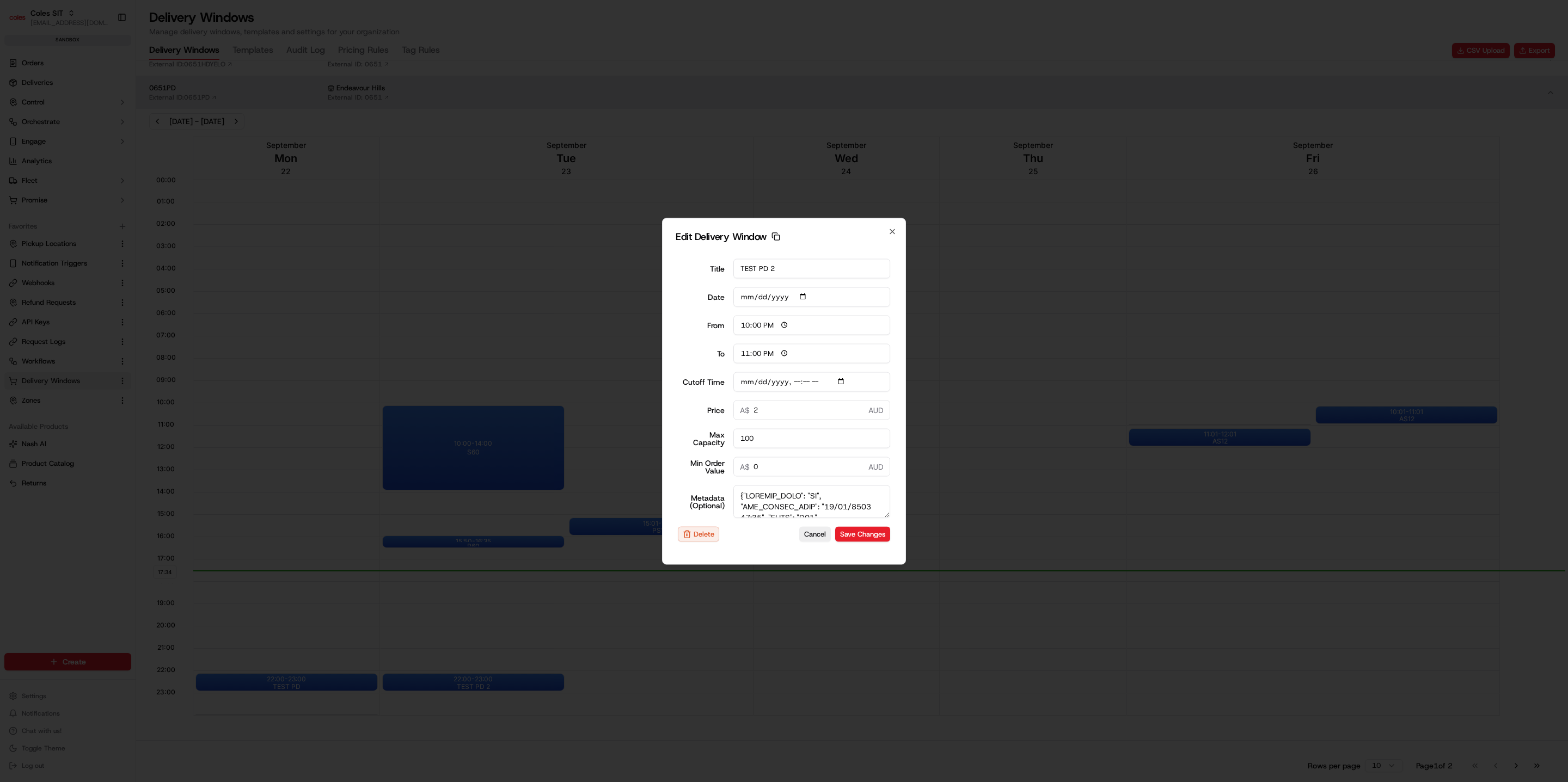
click at [843, 381] on input "Cutoff Time" at bounding box center [812, 381] width 157 height 20
click at [904, 371] on div "Edit Delivery Window Copy dlw_JP4EeVJpH7zyDEviG8YUYa_12:00_13:00 Title TEST PD …" at bounding box center [784, 391] width 244 height 347
click at [842, 381] on input "Cutoff Time" at bounding box center [812, 381] width 157 height 20
type input "2025-09-22T23:25"
click at [897, 372] on div "Edit Delivery Window Copy dlw_JP4EeVJpH7zyDEviG8YUYa_12:00_13:00 Title TEST PD …" at bounding box center [784, 391] width 244 height 347
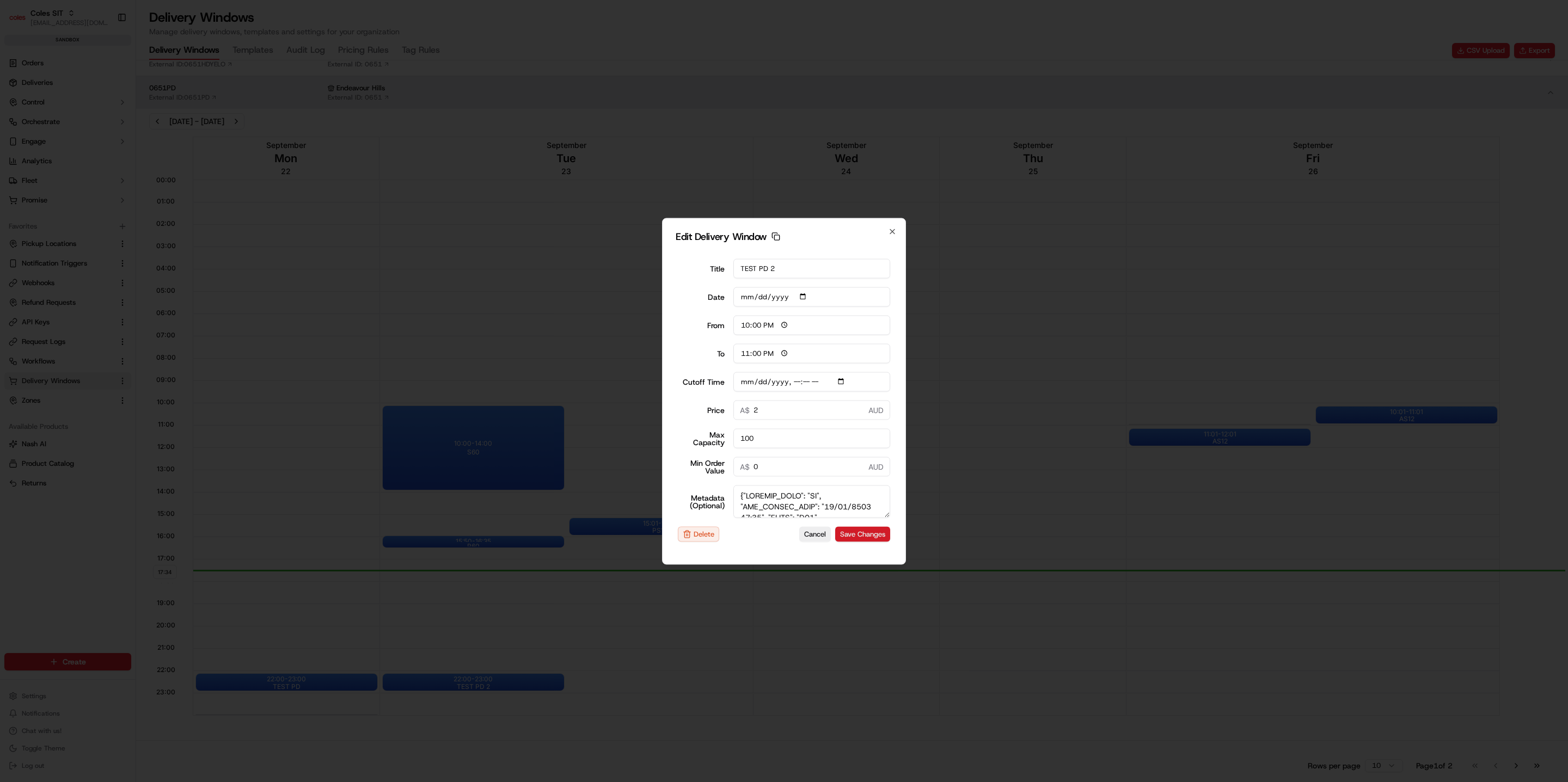
click at [875, 530] on button "Save Changes" at bounding box center [862, 534] width 55 height 15
type input "2025-09-22"
type input "17:34"
type input "18:34"
type input "2025-09-22T15:25"
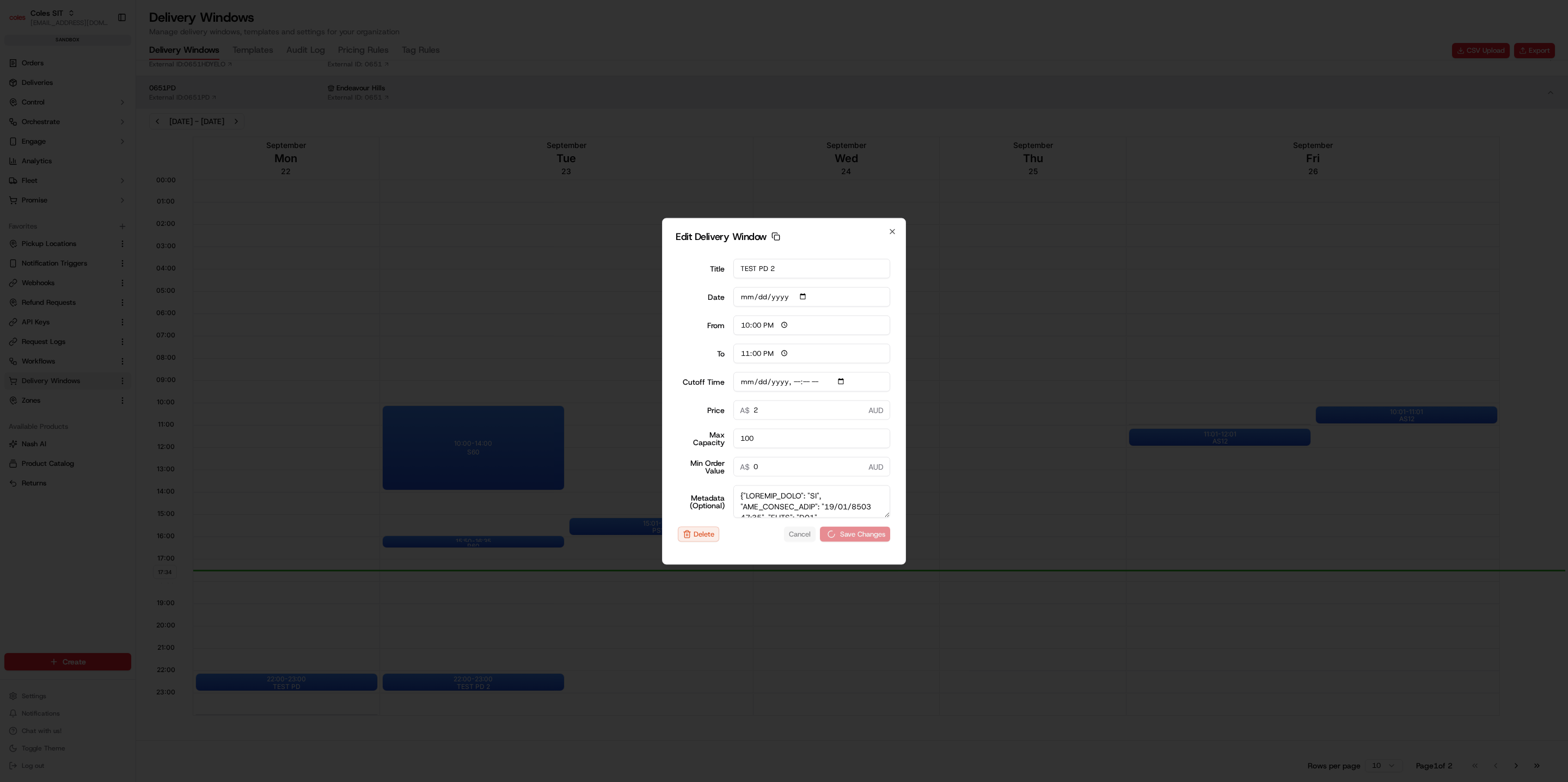
type input "0"
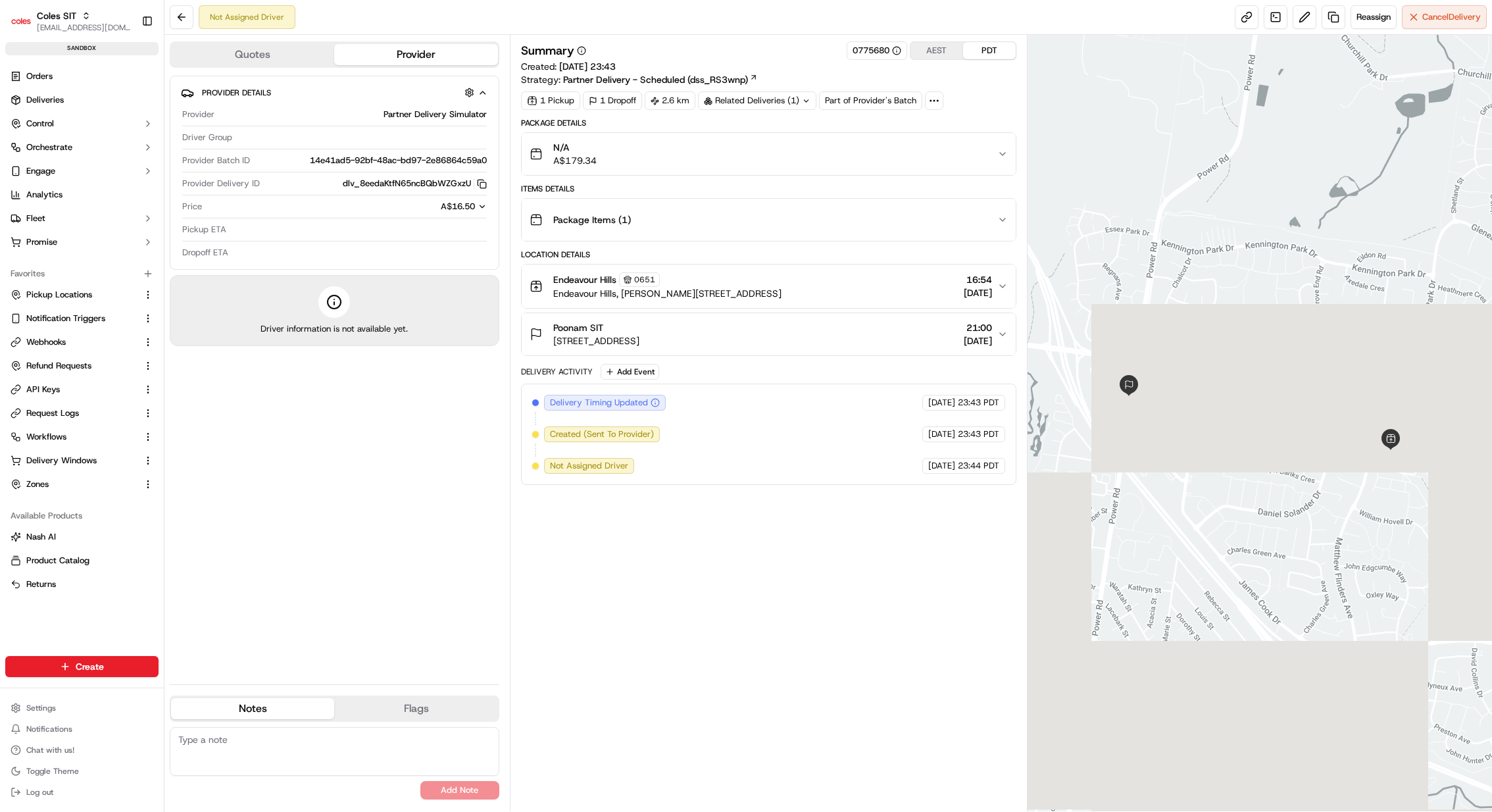
click at [683, 82] on span "Partner Delivery - Scheduled (dss_RS3wnp)" at bounding box center [655, 79] width 185 height 13
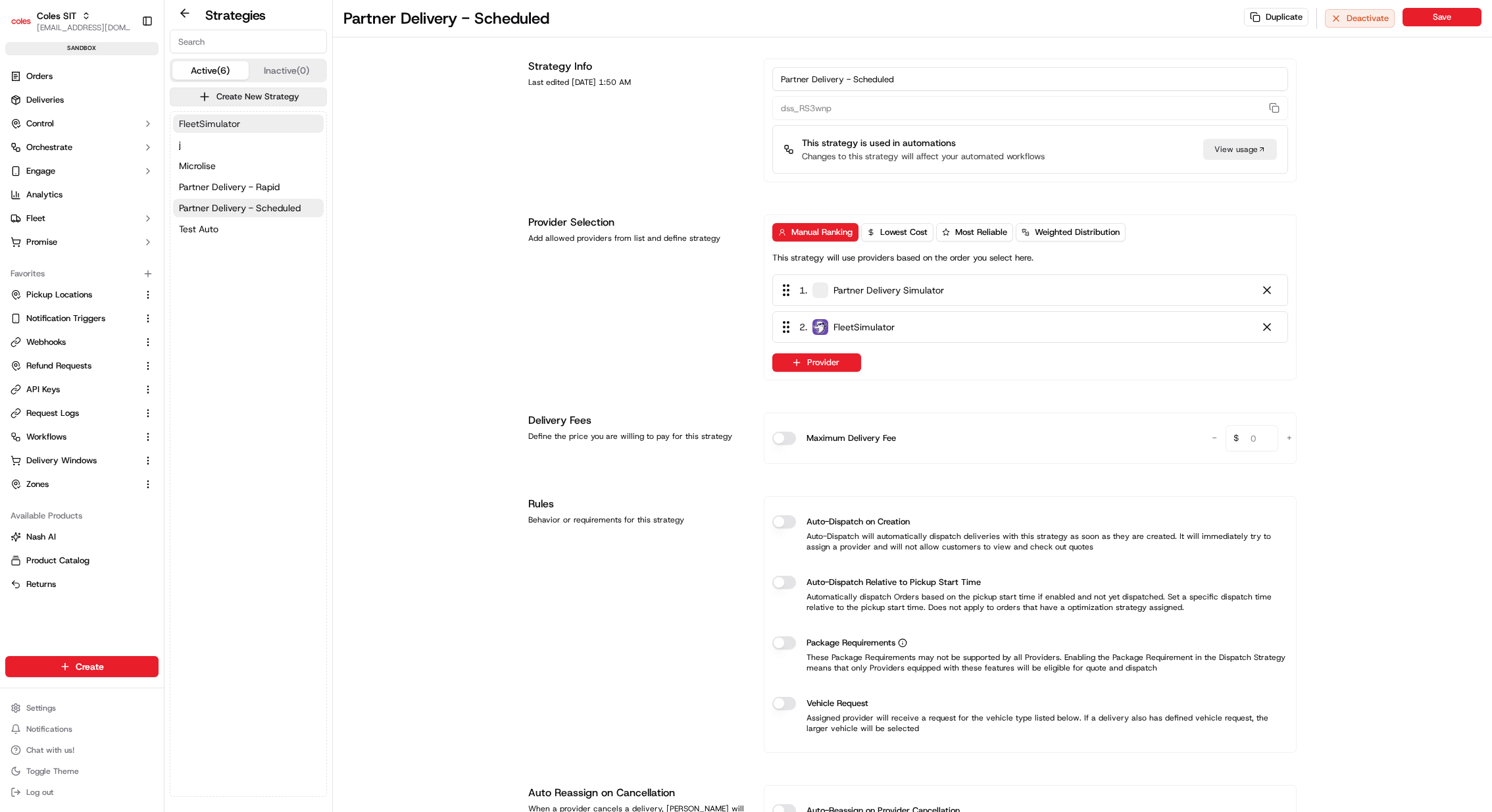
click at [233, 129] on span "FleetSimulator" at bounding box center [209, 123] width 61 height 13
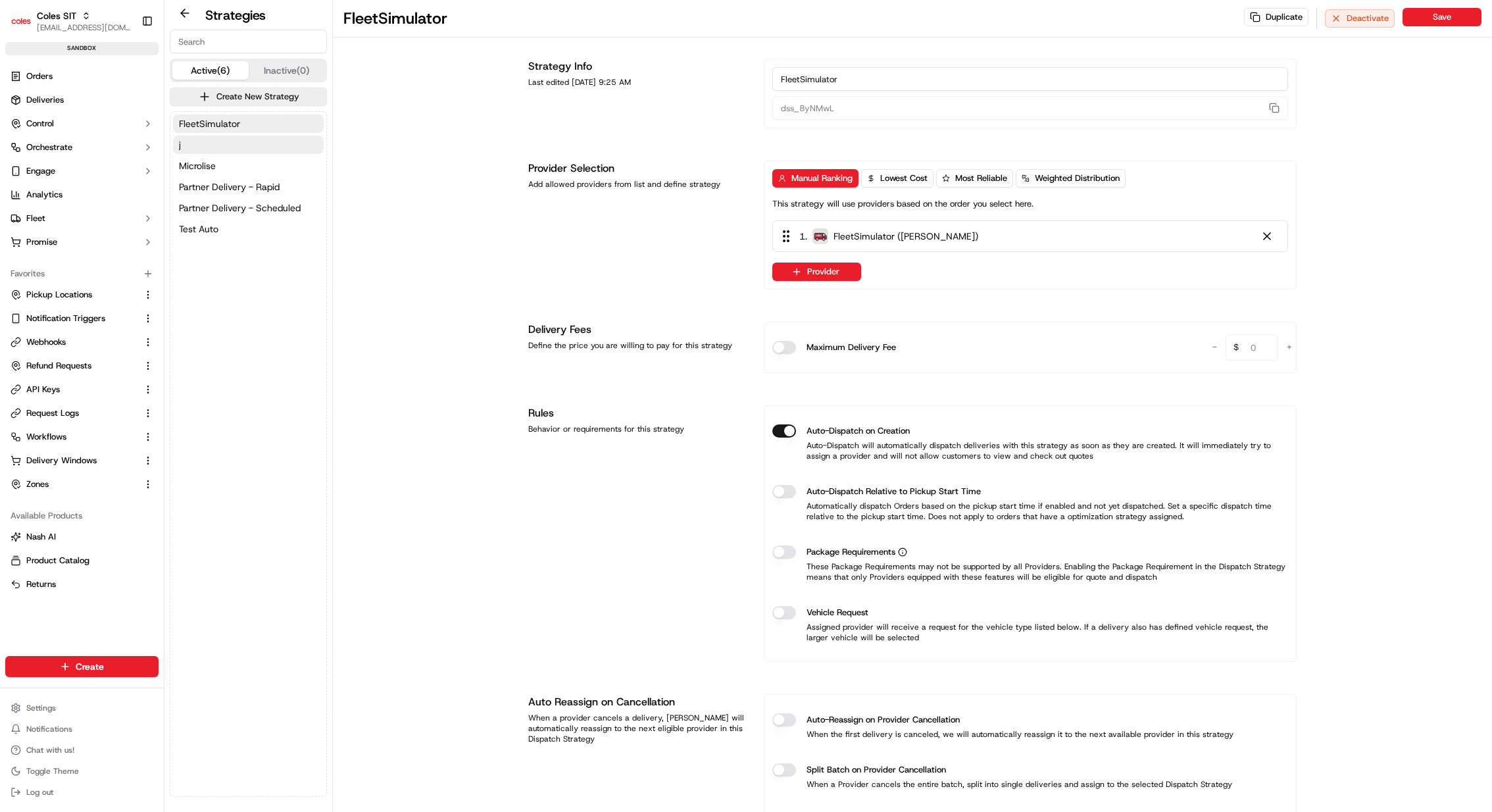
click at [231, 146] on button "j" at bounding box center [247, 144] width 151 height 18
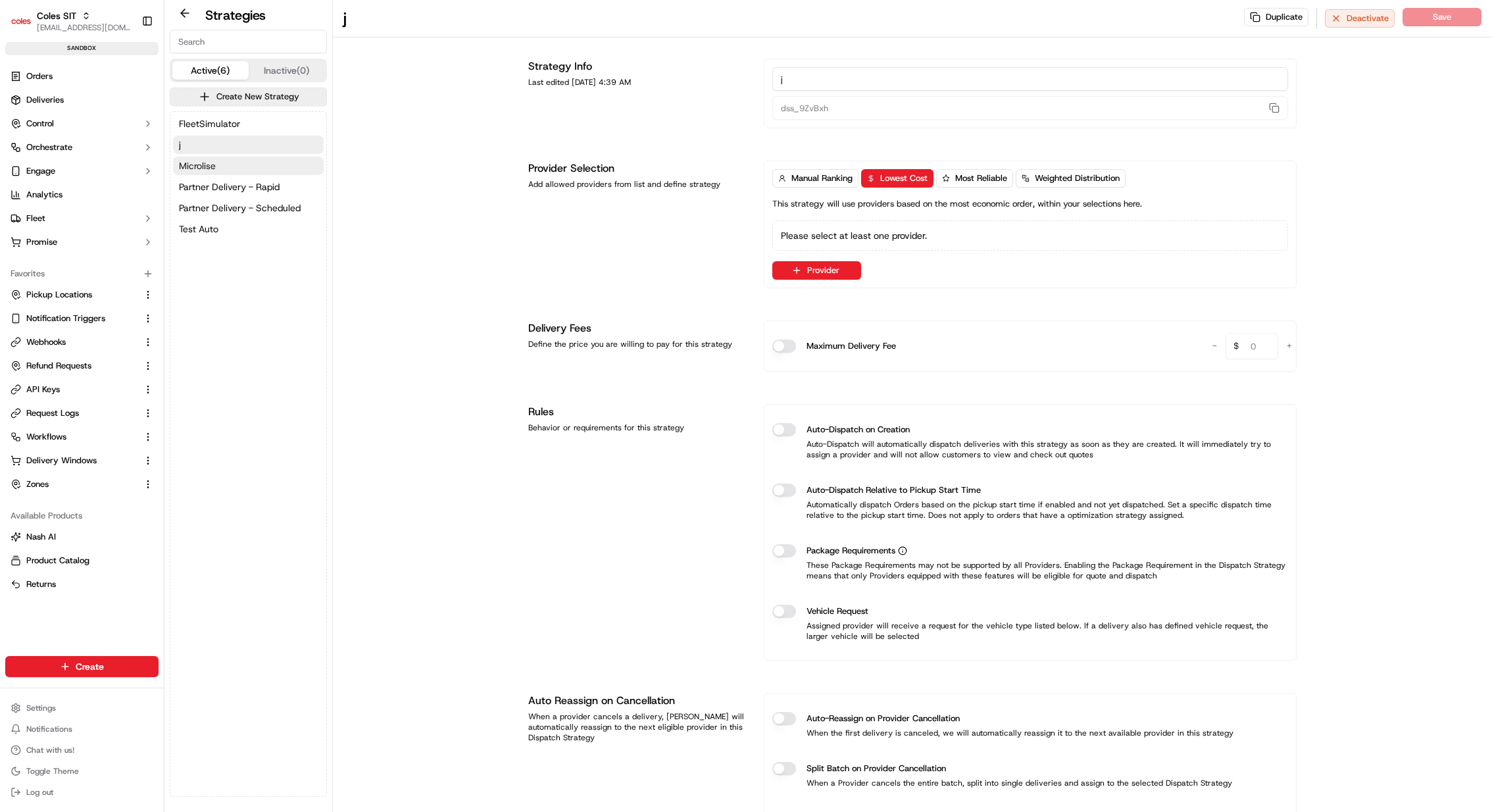
click at [230, 170] on button "Microlise" at bounding box center [247, 166] width 151 height 18
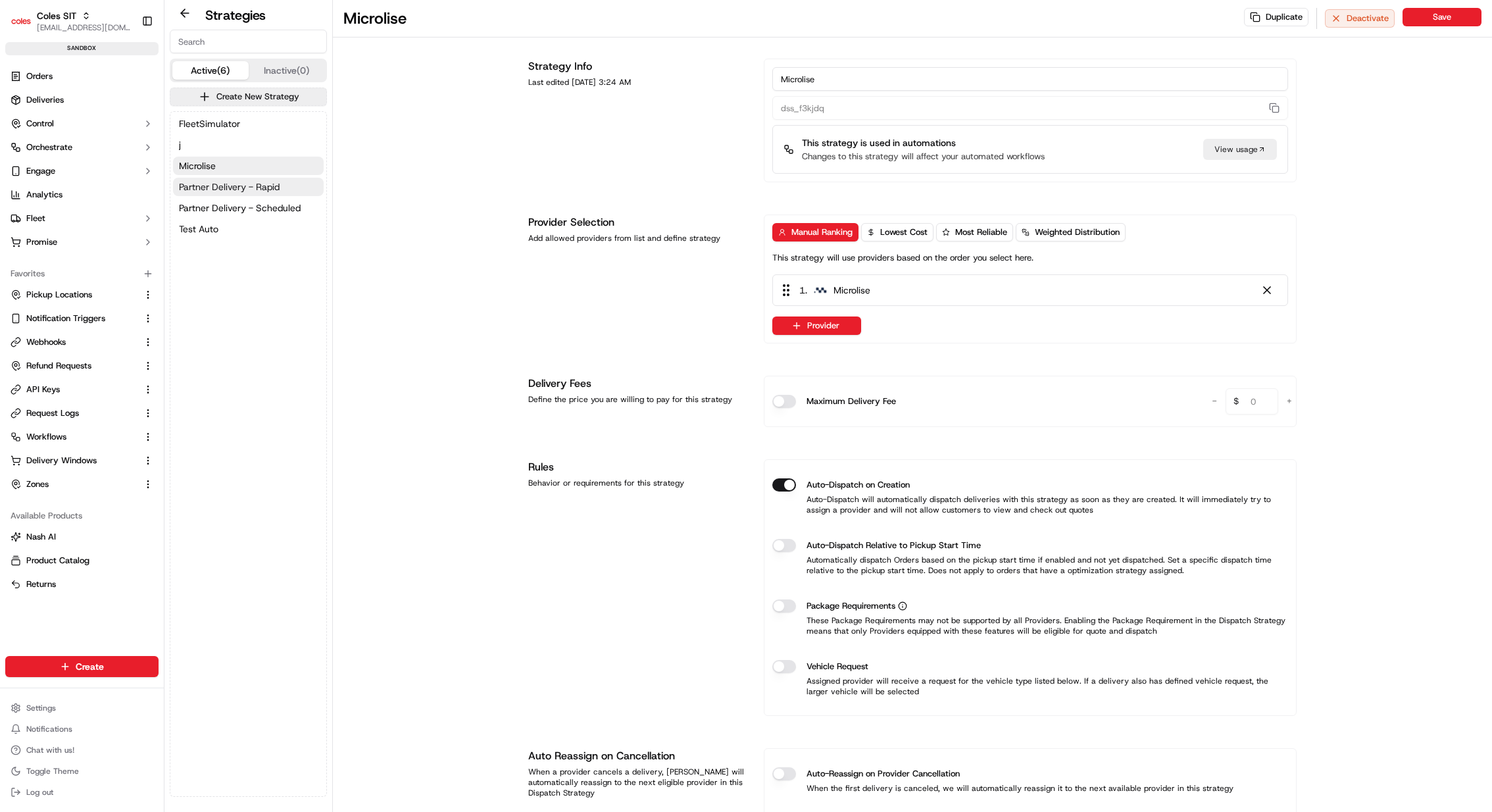
click at [230, 185] on span "Partner Delivery - Rapid" at bounding box center [229, 187] width 100 height 13
click at [230, 202] on span "Partner Delivery - Scheduled" at bounding box center [240, 208] width 122 height 13
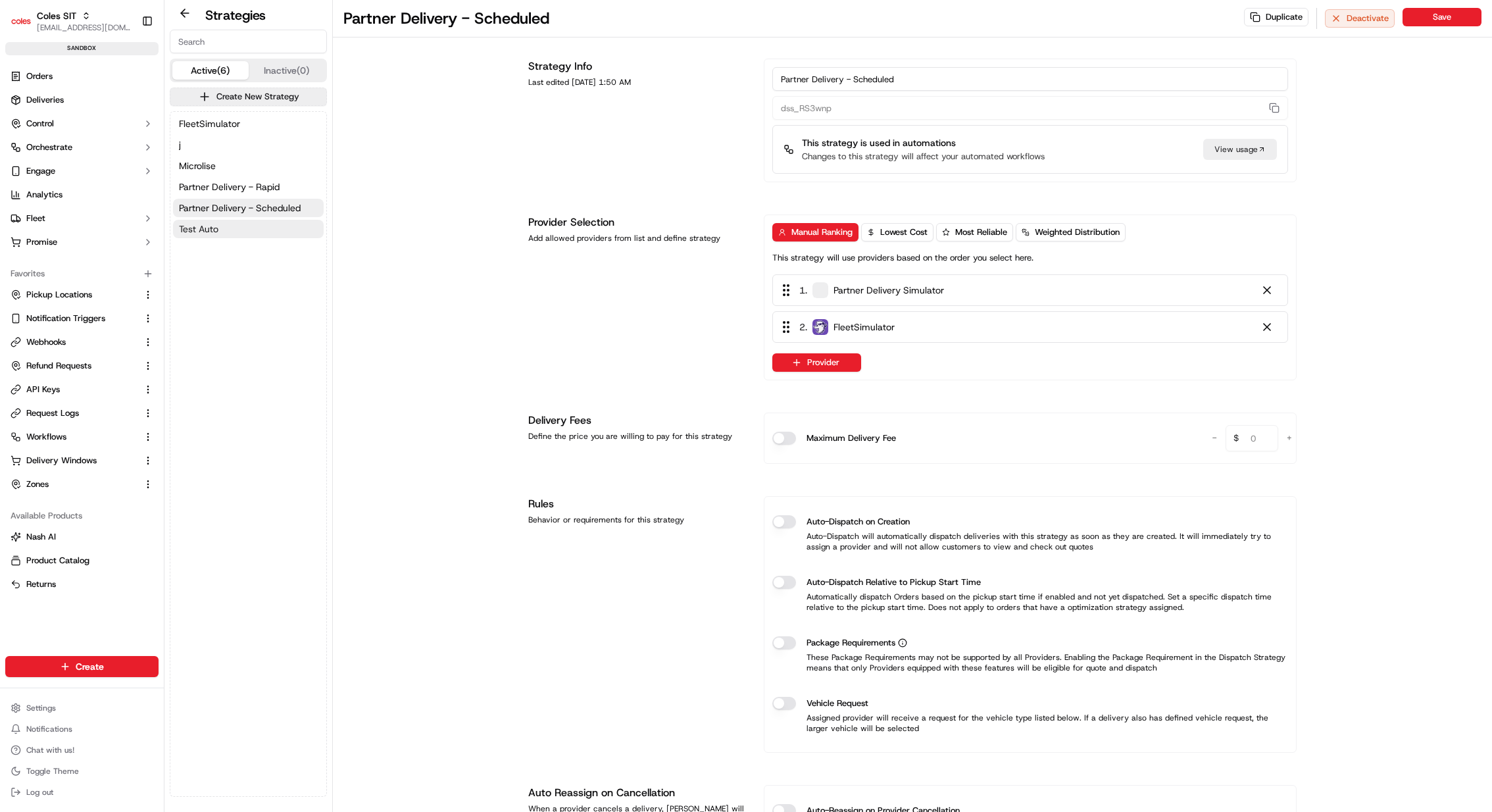
click at [230, 221] on button "Test Auto" at bounding box center [247, 229] width 151 height 18
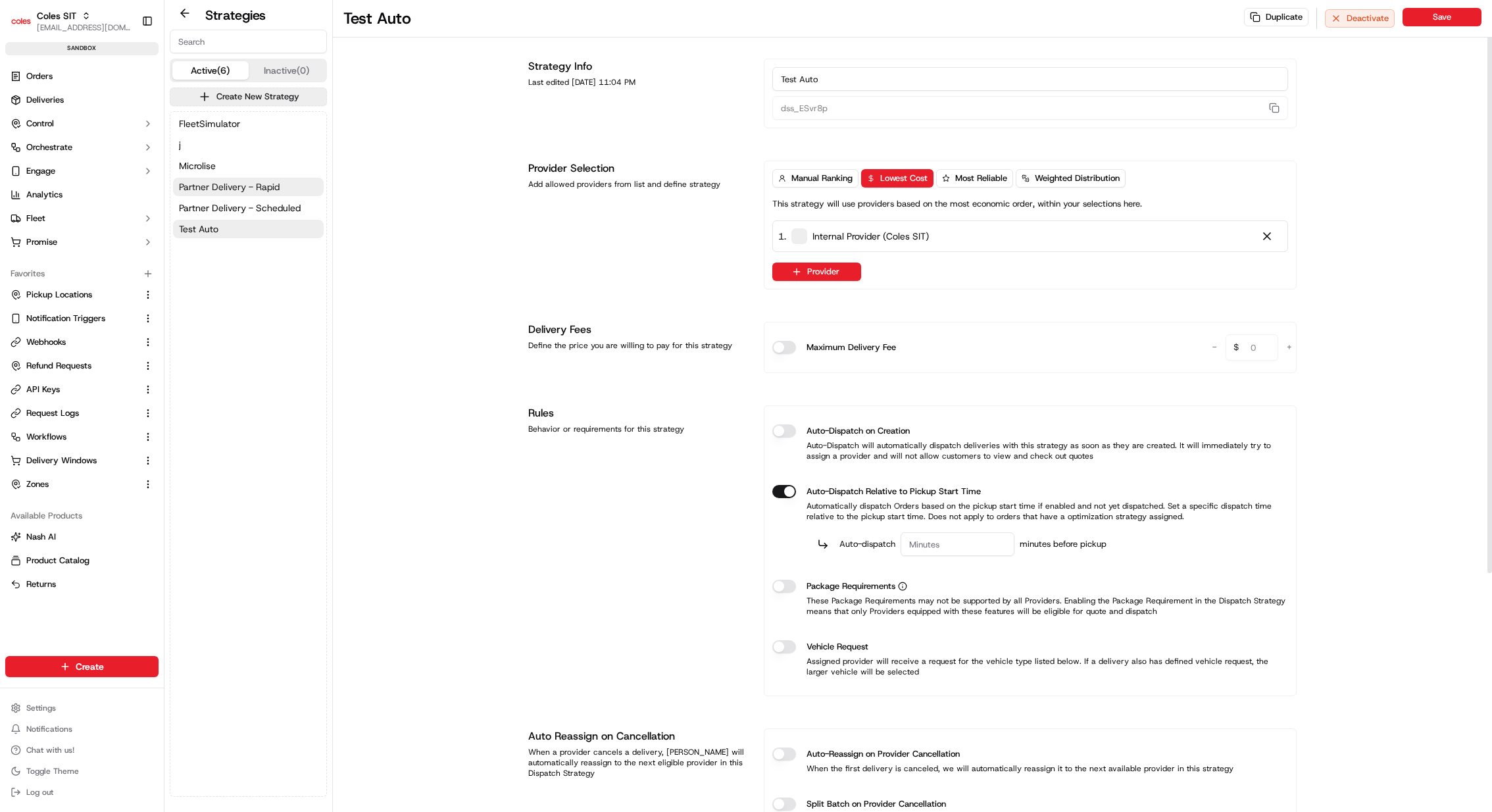
click at [277, 181] on span "Partner Delivery - Rapid" at bounding box center [229, 187] width 100 height 13
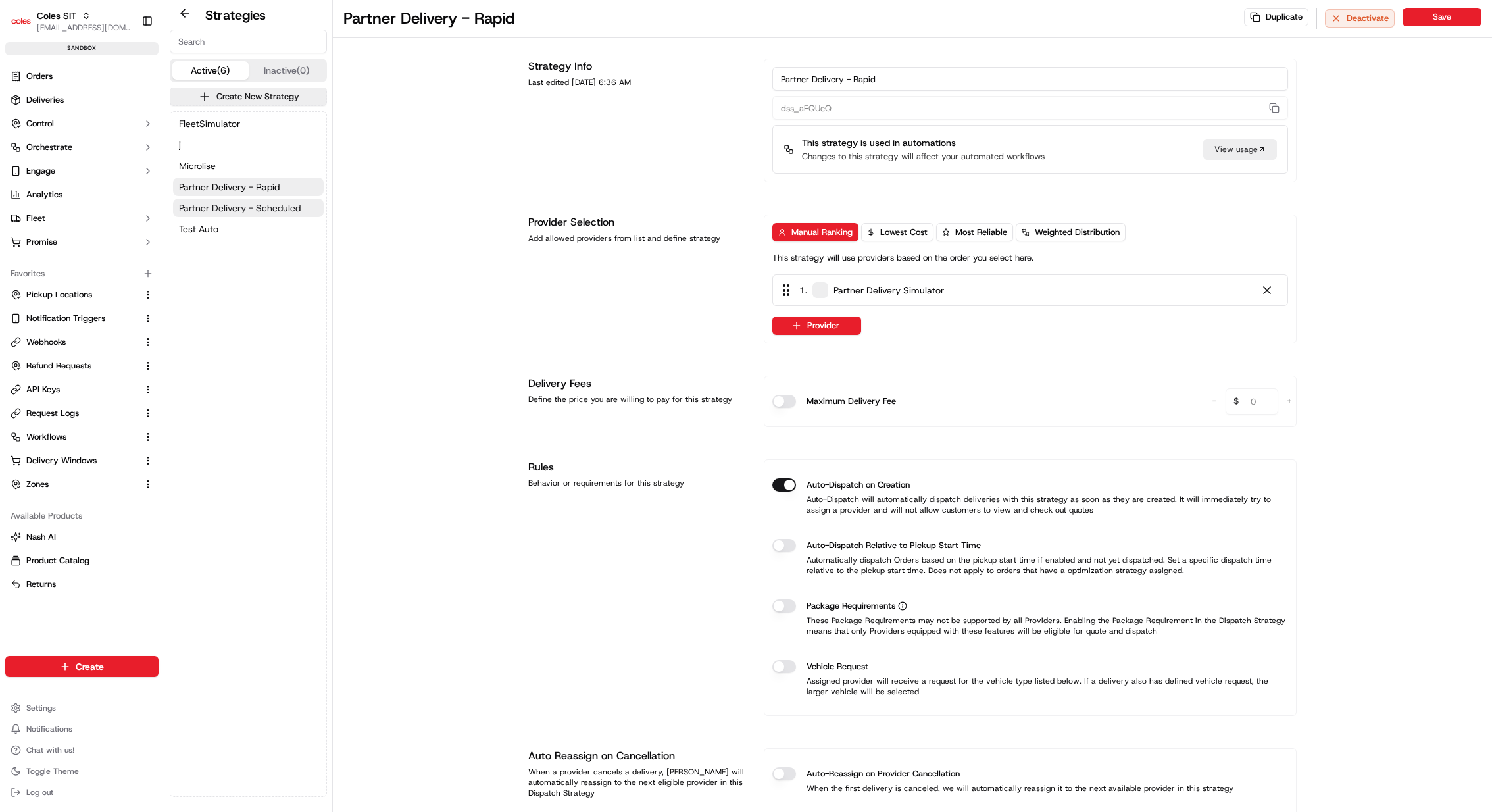
click at [262, 210] on span "Partner Delivery - Scheduled" at bounding box center [240, 208] width 122 height 13
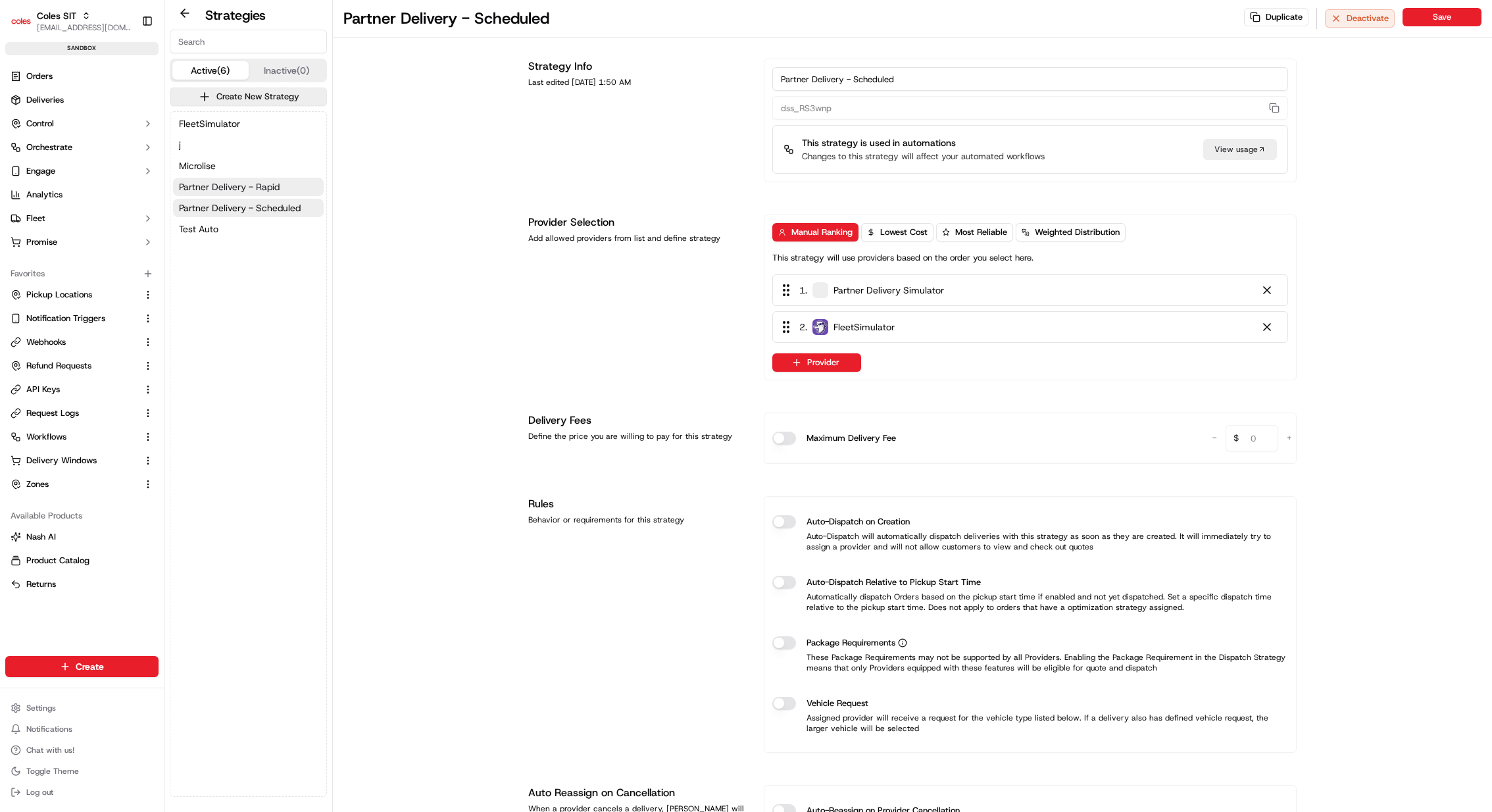
click at [262, 192] on span "Partner Delivery - Rapid" at bounding box center [229, 187] width 100 height 13
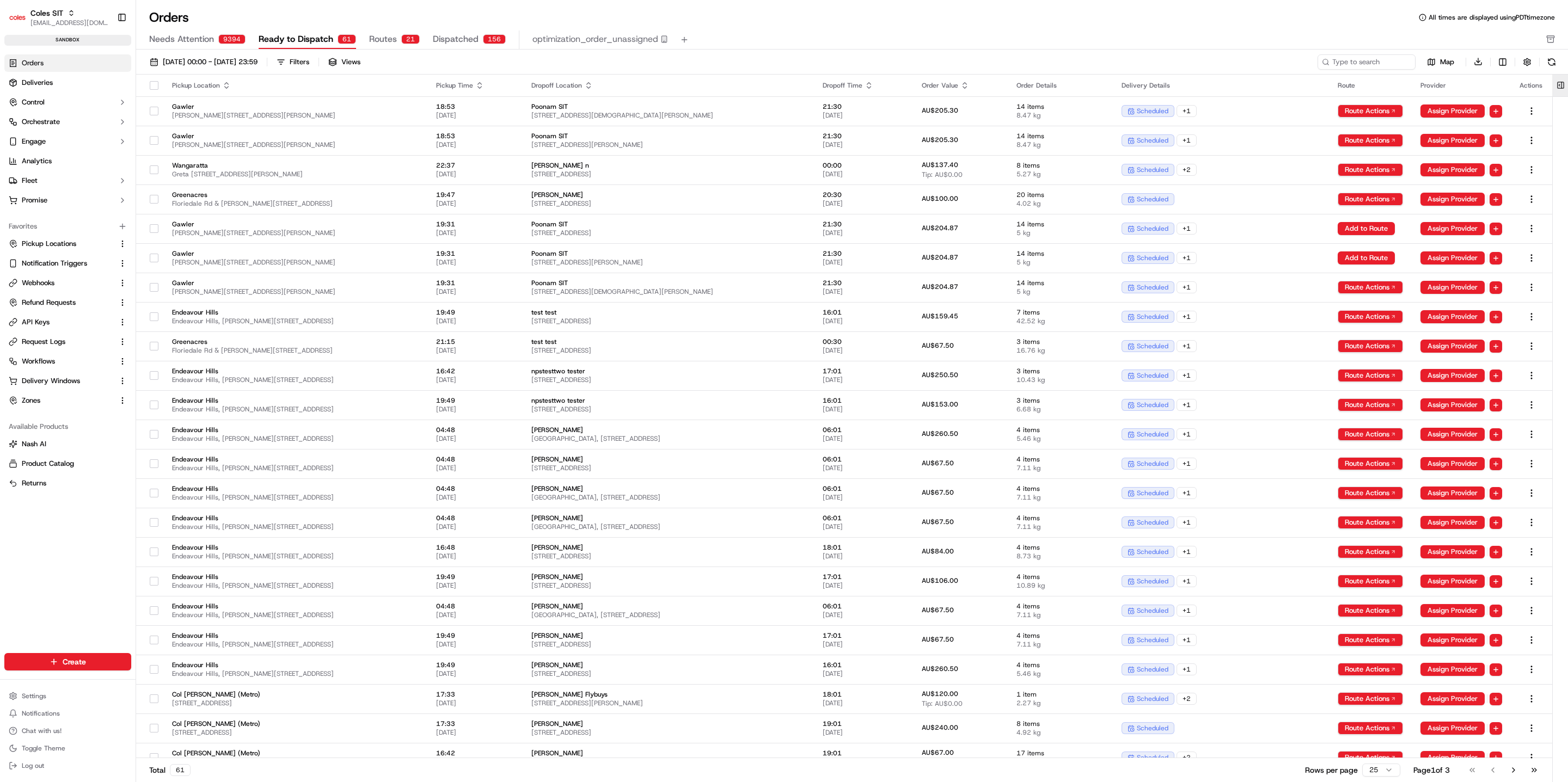
click at [1561, 88] on button at bounding box center [1561, 85] width 18 height 22
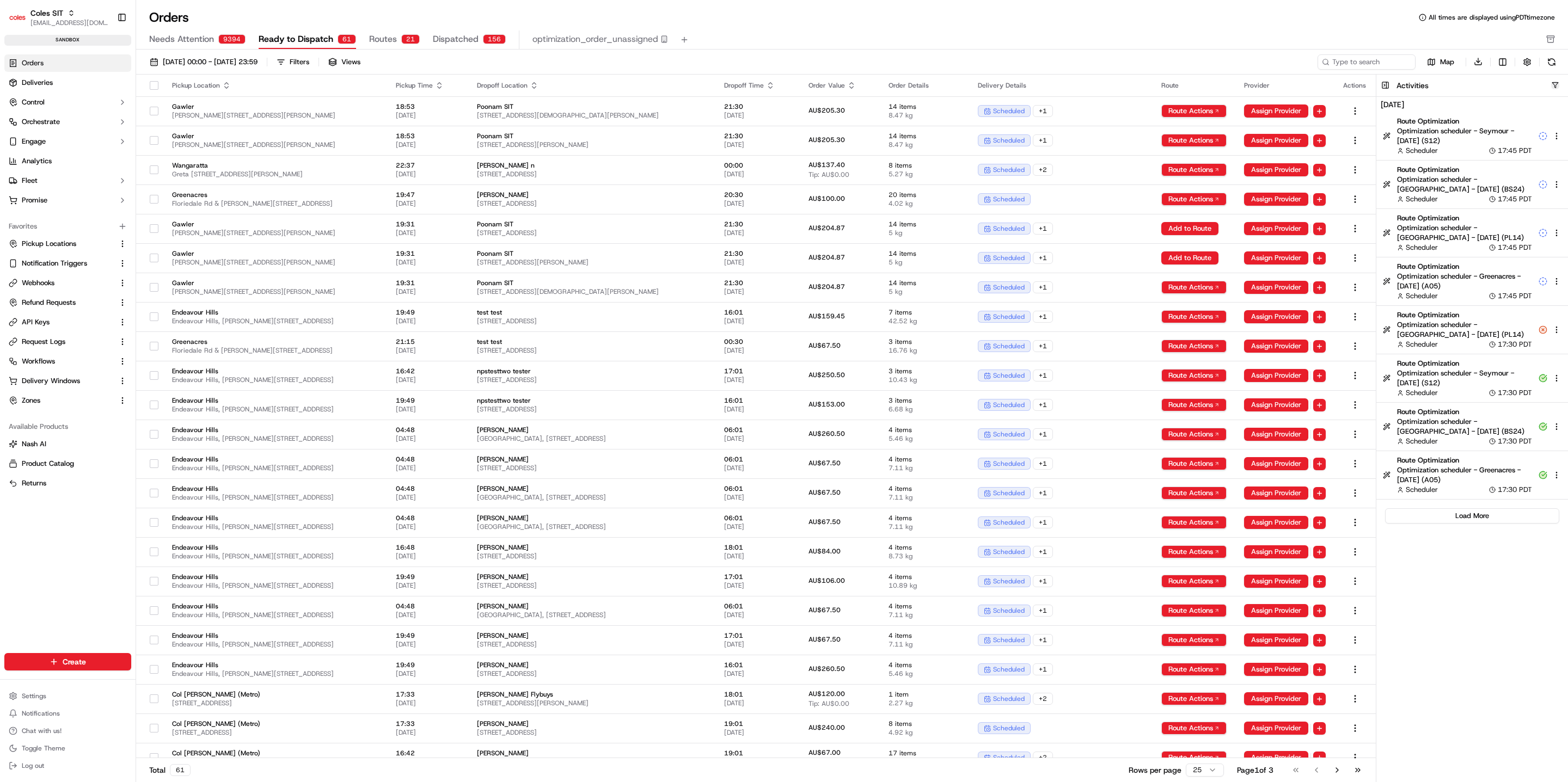
click at [1556, 83] on button "button" at bounding box center [1555, 85] width 8 height 8
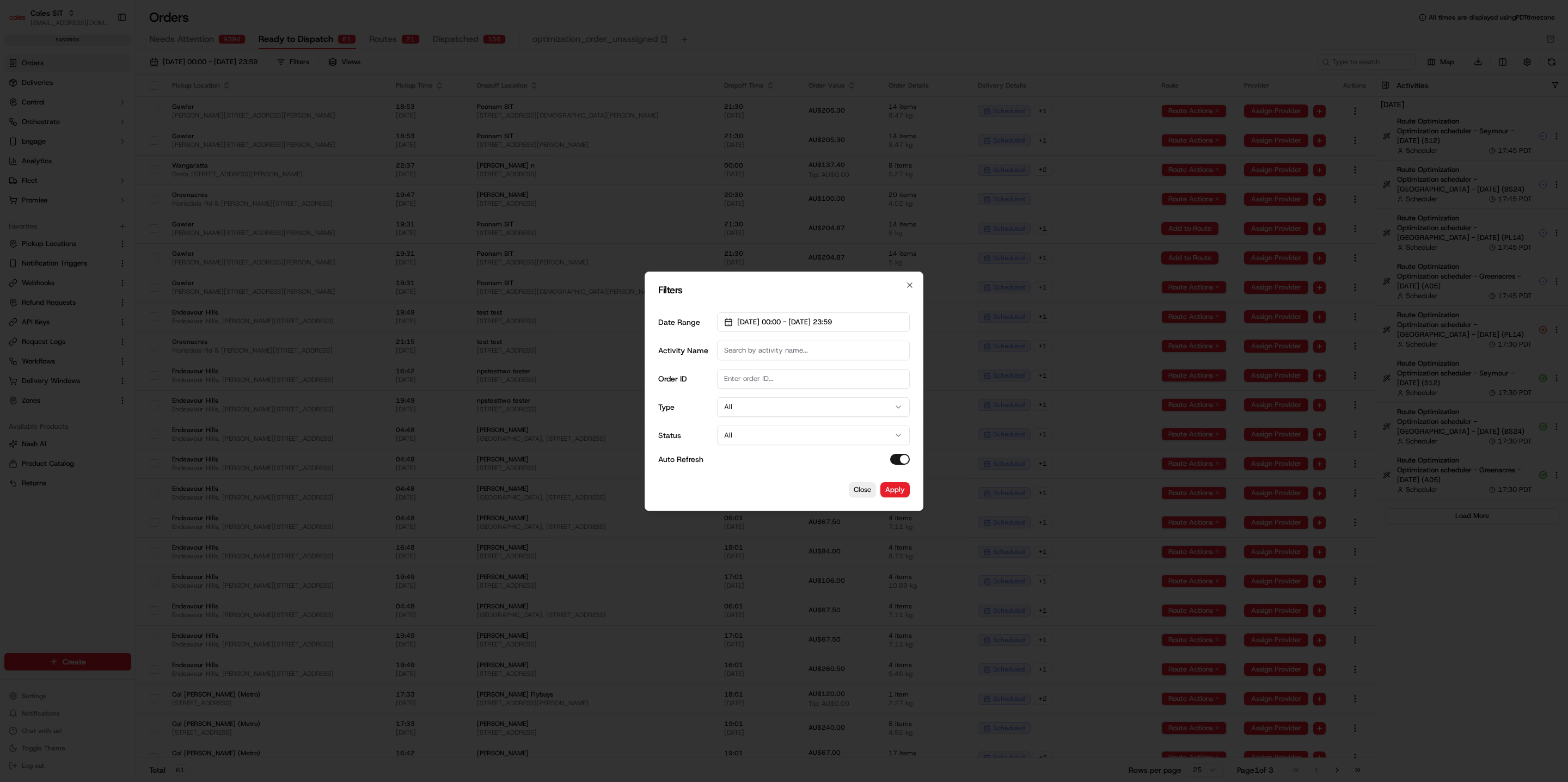
click at [800, 380] on input "Order ID" at bounding box center [814, 378] width 192 height 20
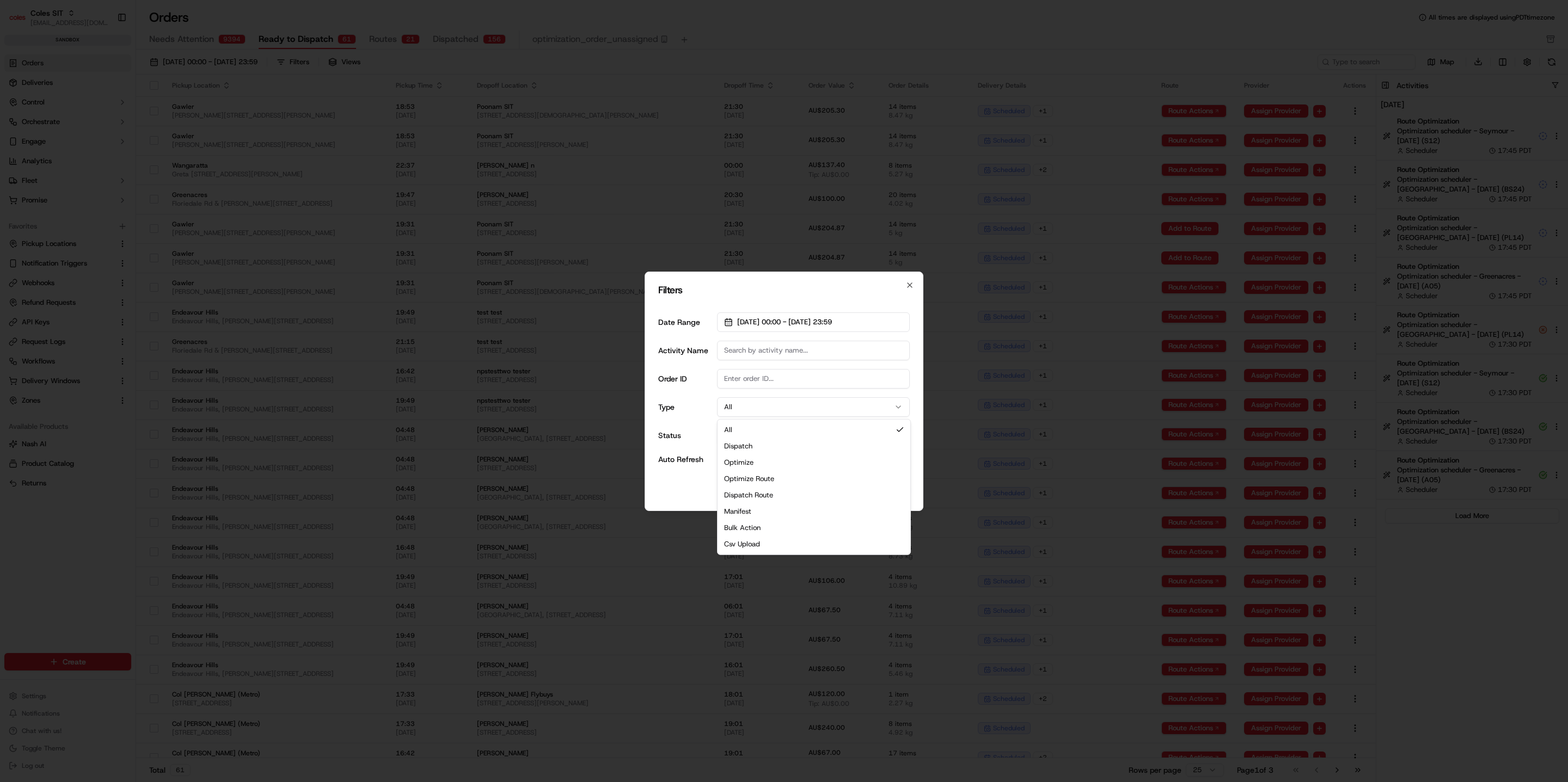
click at [789, 401] on button "All" at bounding box center [814, 407] width 192 height 20
click at [787, 393] on div "Date Range 01/09/2025 00:00 - 30/09/2025 23:59 Activity Name Order ID Type All …" at bounding box center [784, 388] width 251 height 170
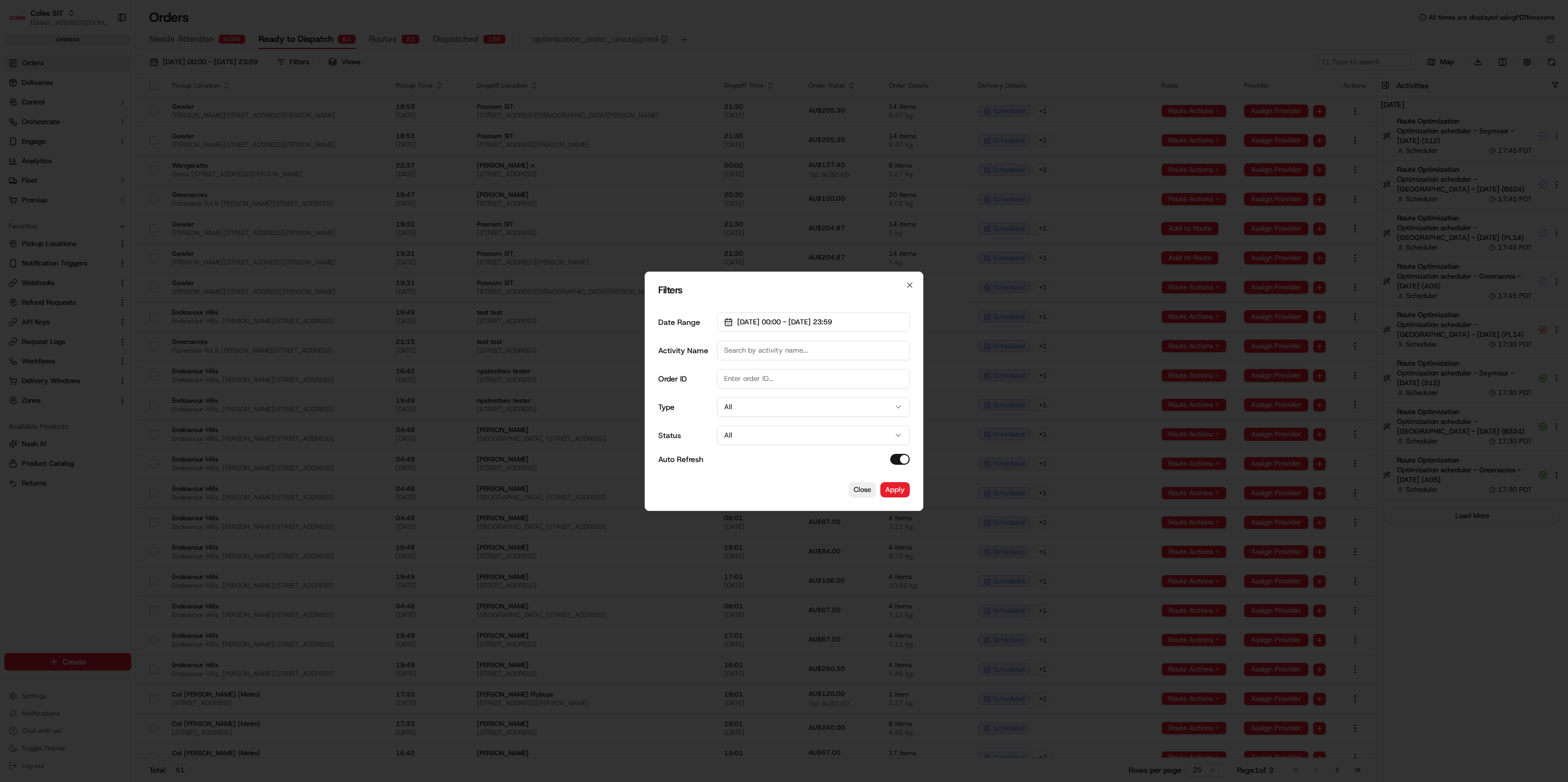
click at [786, 424] on div "Date Range 01/09/2025 00:00 - 30/09/2025 23:59 Activity Name Order ID Type All …" at bounding box center [784, 388] width 251 height 170
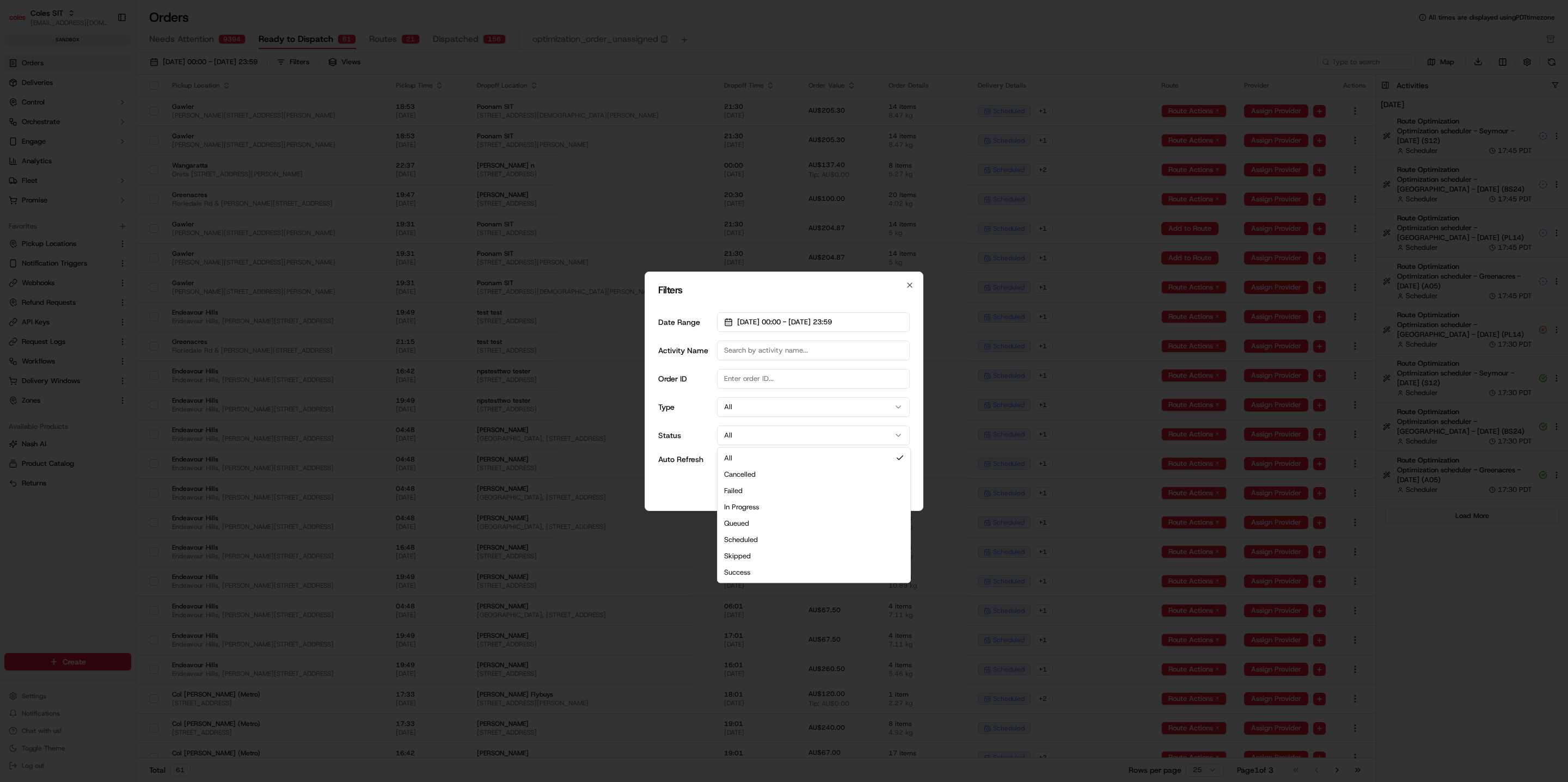
click at [787, 431] on button "All" at bounding box center [814, 435] width 192 height 20
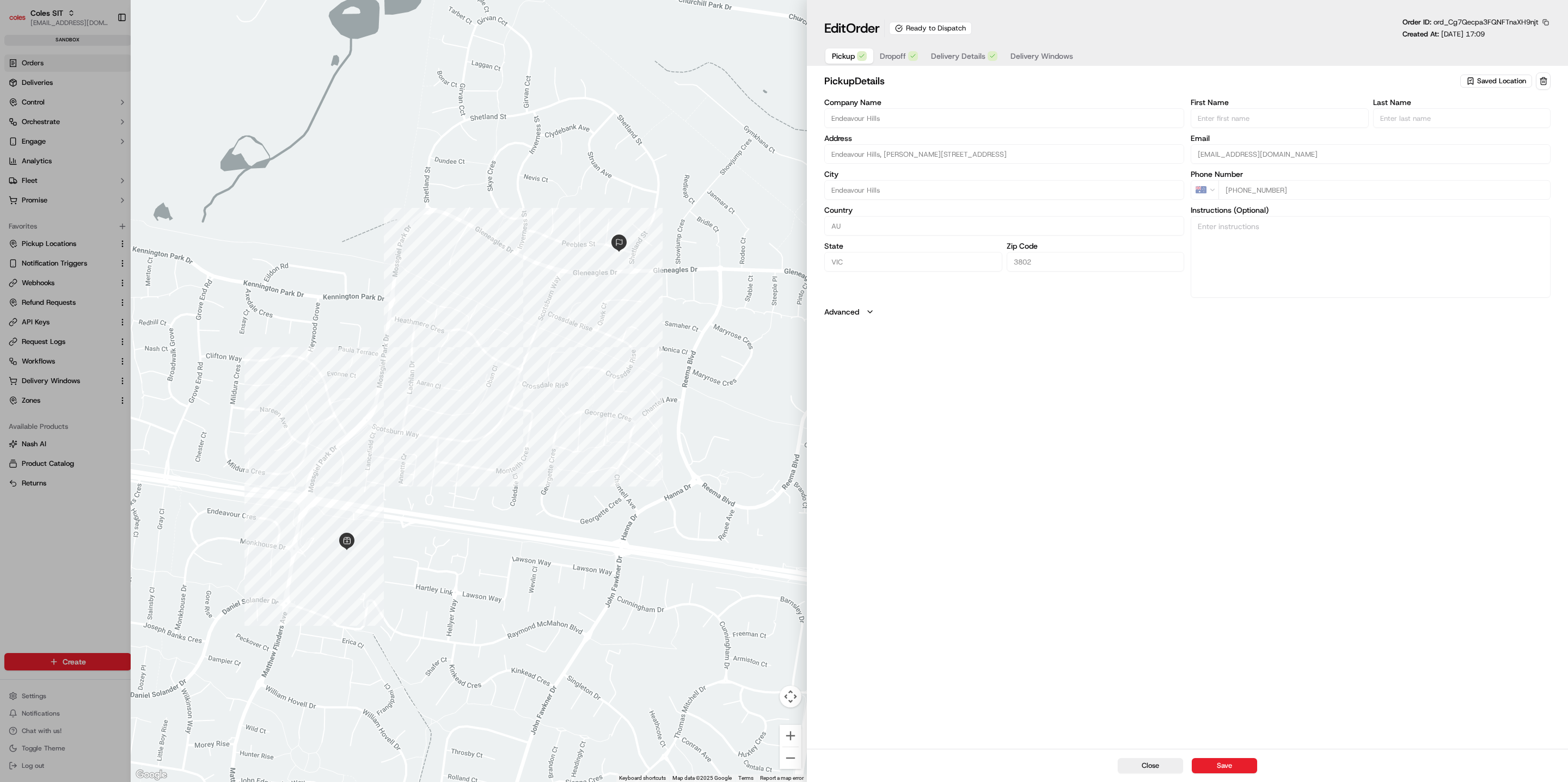
click at [1542, 24] on button "button" at bounding box center [1545, 22] width 9 height 9
click at [1529, 36] on button "Copy ID" at bounding box center [1516, 39] width 99 height 13
click at [1546, 18] on icon "Notifications (F8)" at bounding box center [1551, 18] width 9 height 9
click at [1503, 52] on button "Copy URL" at bounding box center [1516, 54] width 99 height 13
